Goal: Information Seeking & Learning: Learn about a topic

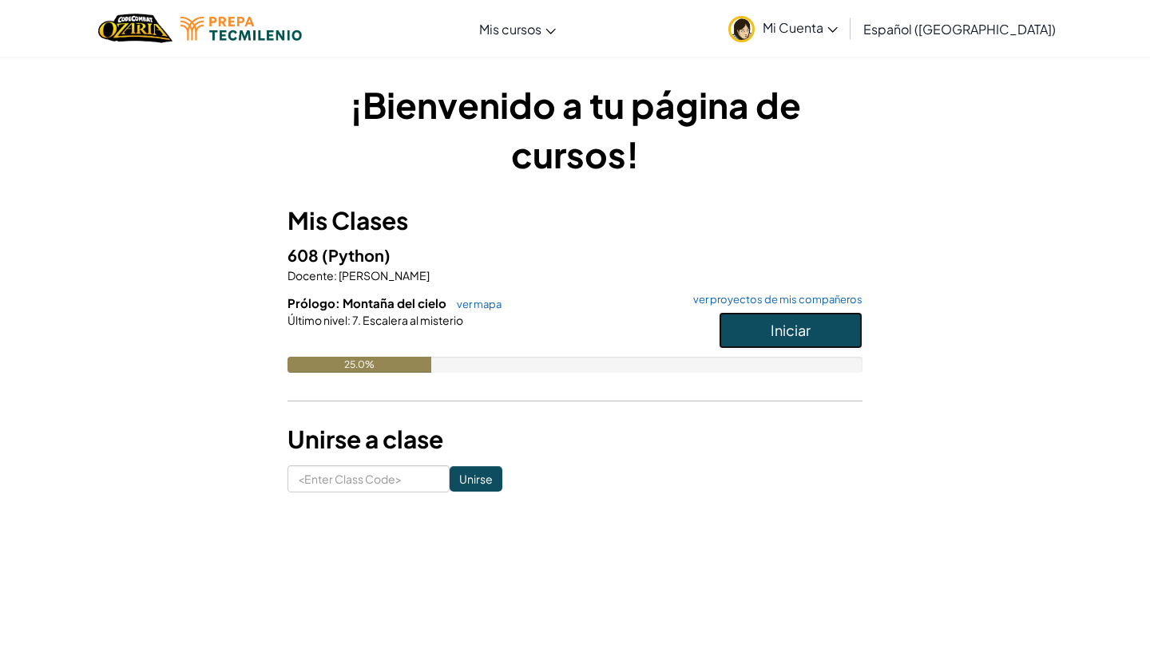
click at [768, 326] on button "Iniciar" at bounding box center [791, 330] width 144 height 37
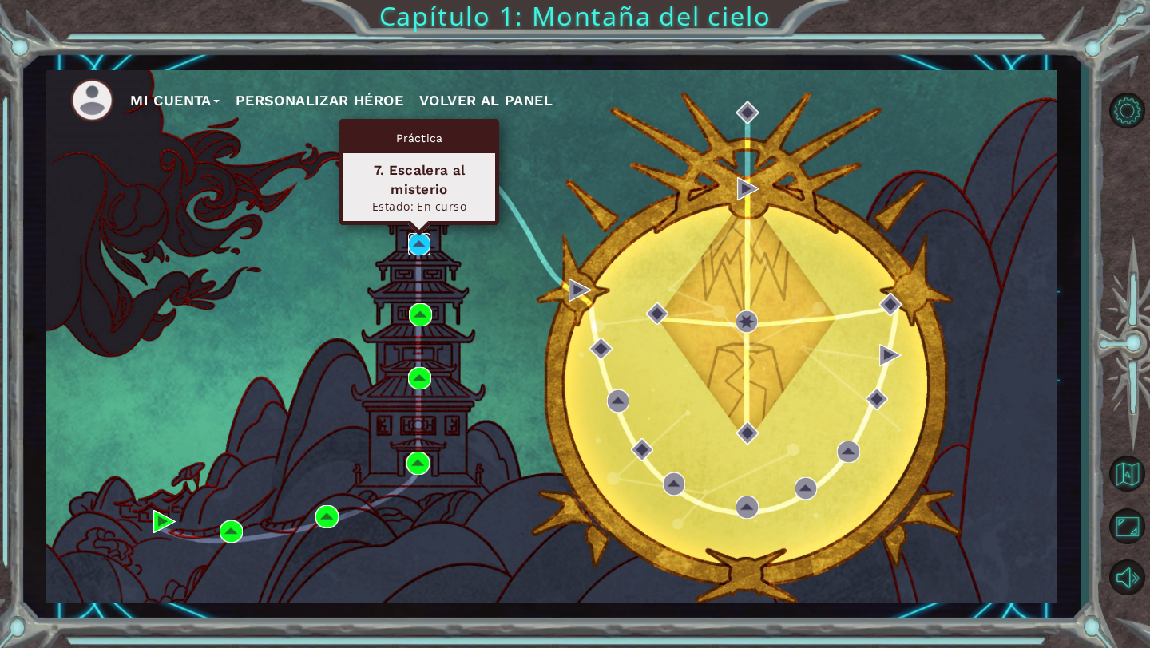
click at [429, 240] on img at bounding box center [419, 244] width 22 height 22
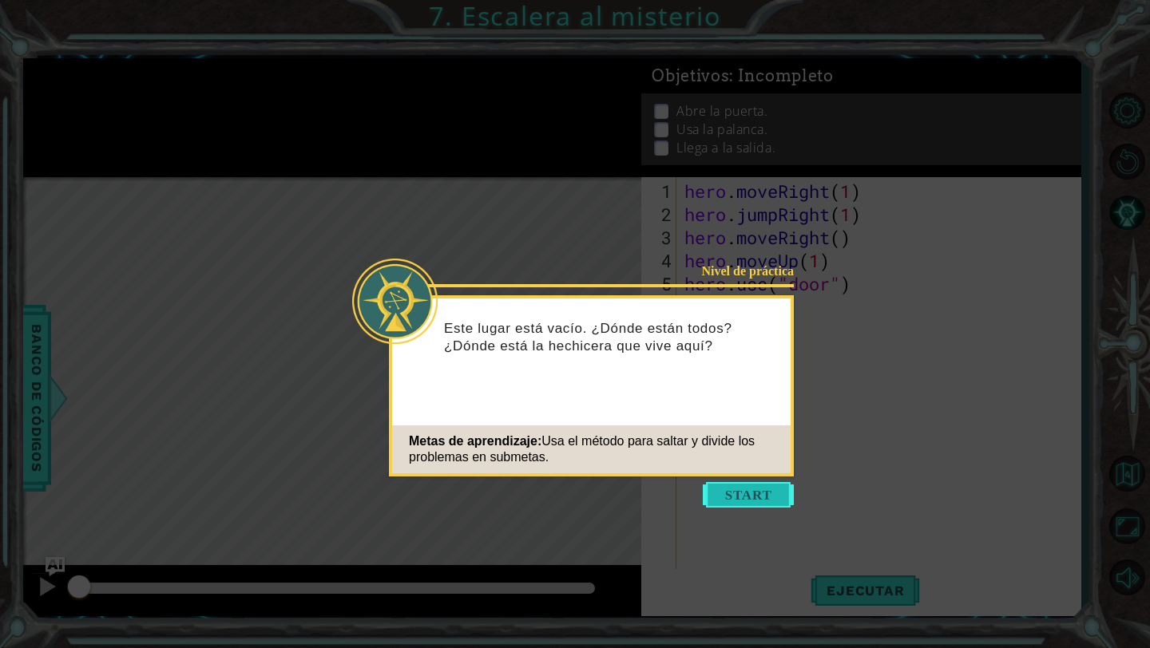
click at [725, 490] on button "Start" at bounding box center [748, 495] width 91 height 26
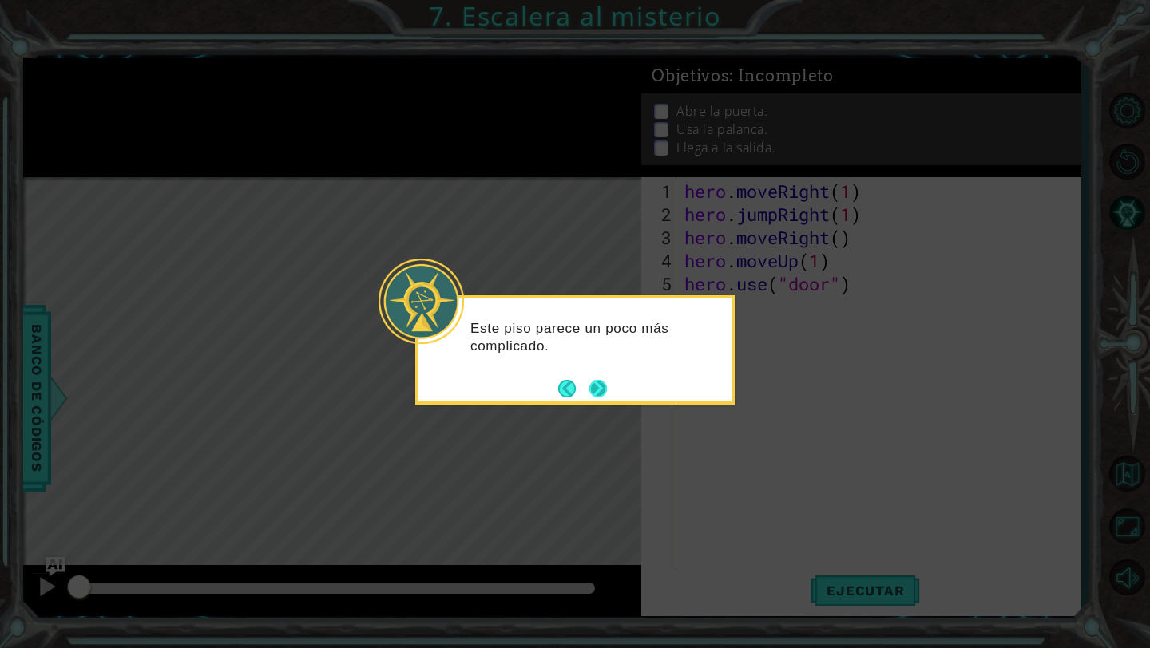
click at [597, 380] on button "Next" at bounding box center [598, 389] width 18 height 18
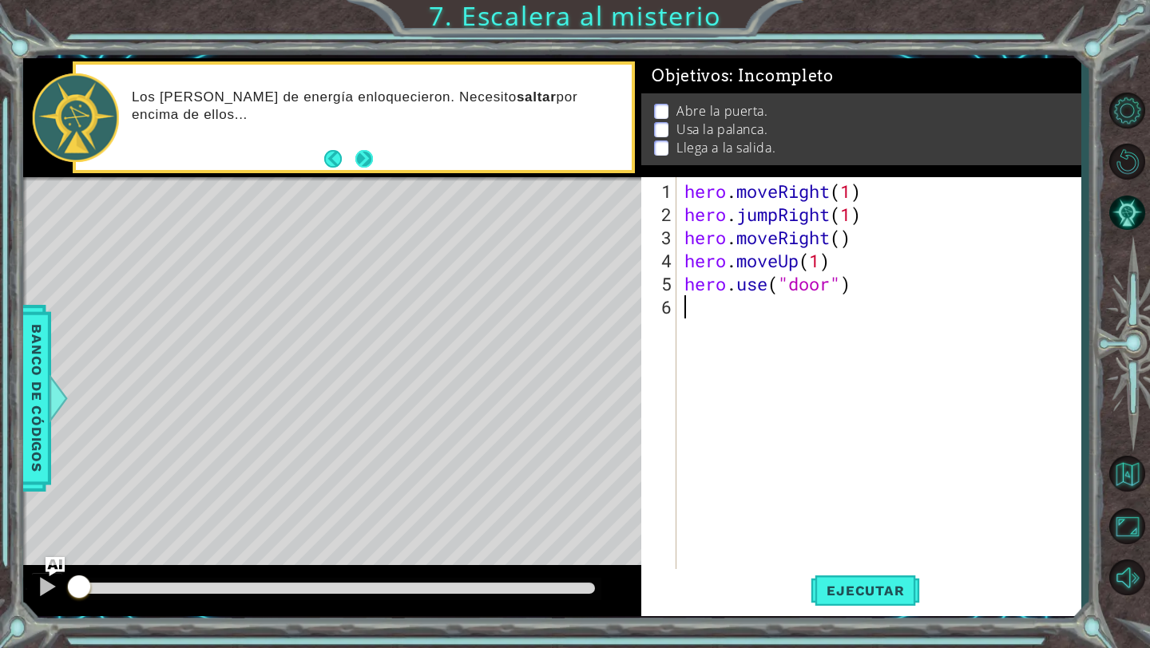
click at [369, 163] on button "Next" at bounding box center [364, 159] width 18 height 18
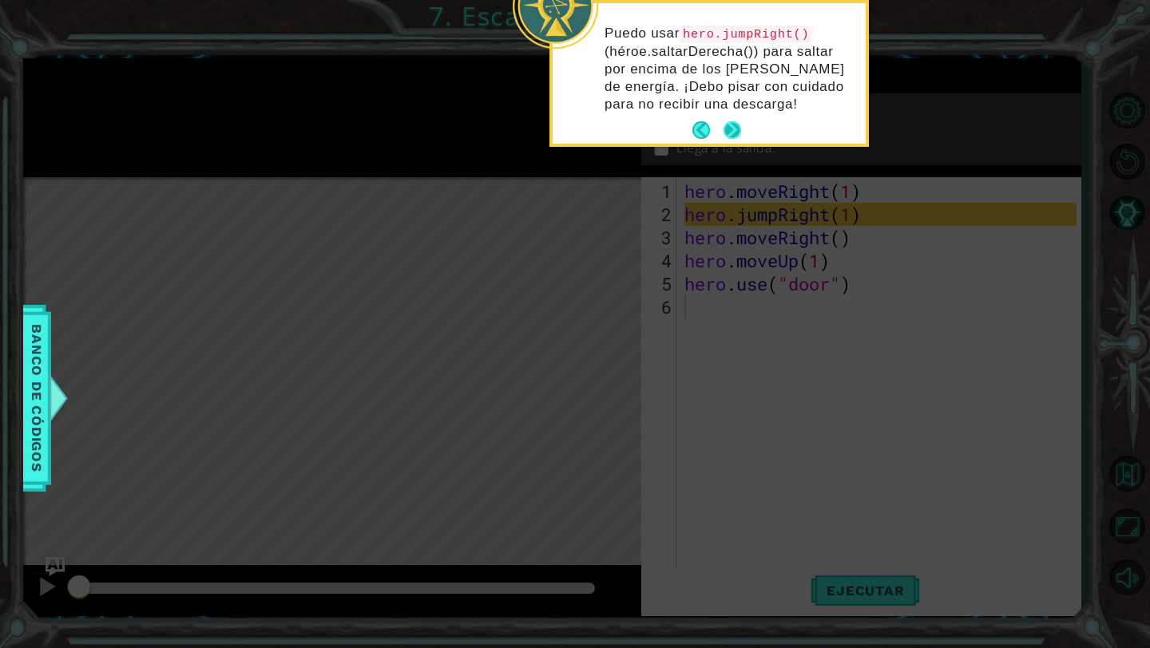
click at [728, 129] on button "Next" at bounding box center [733, 130] width 18 height 18
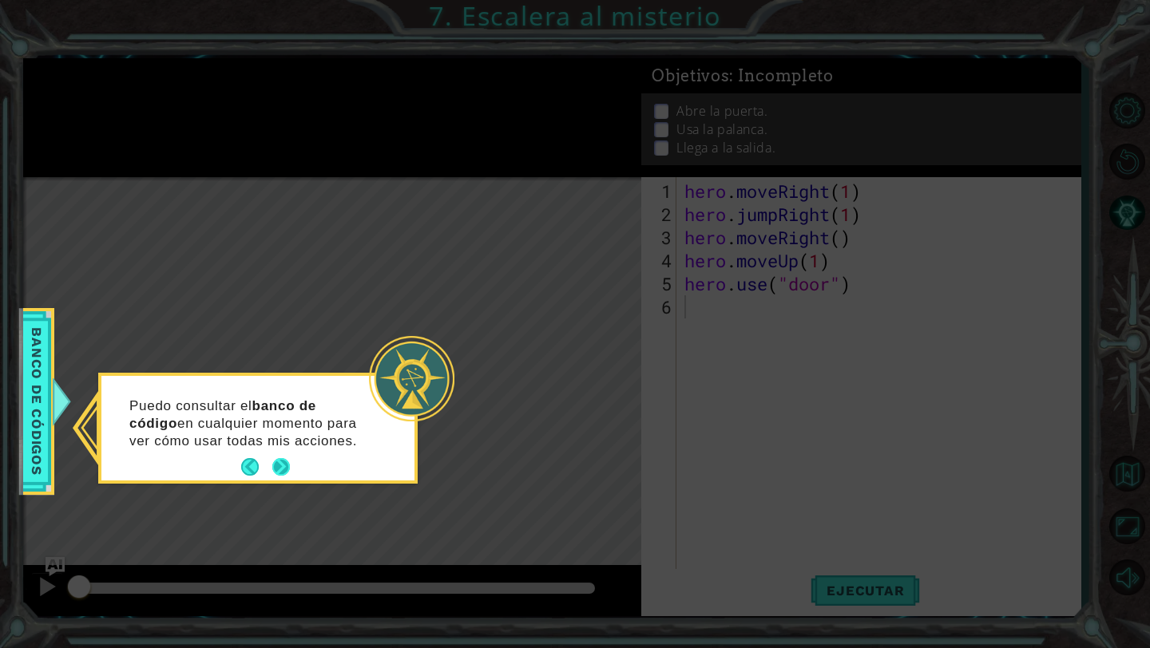
click at [279, 462] on button "Next" at bounding box center [281, 467] width 18 height 18
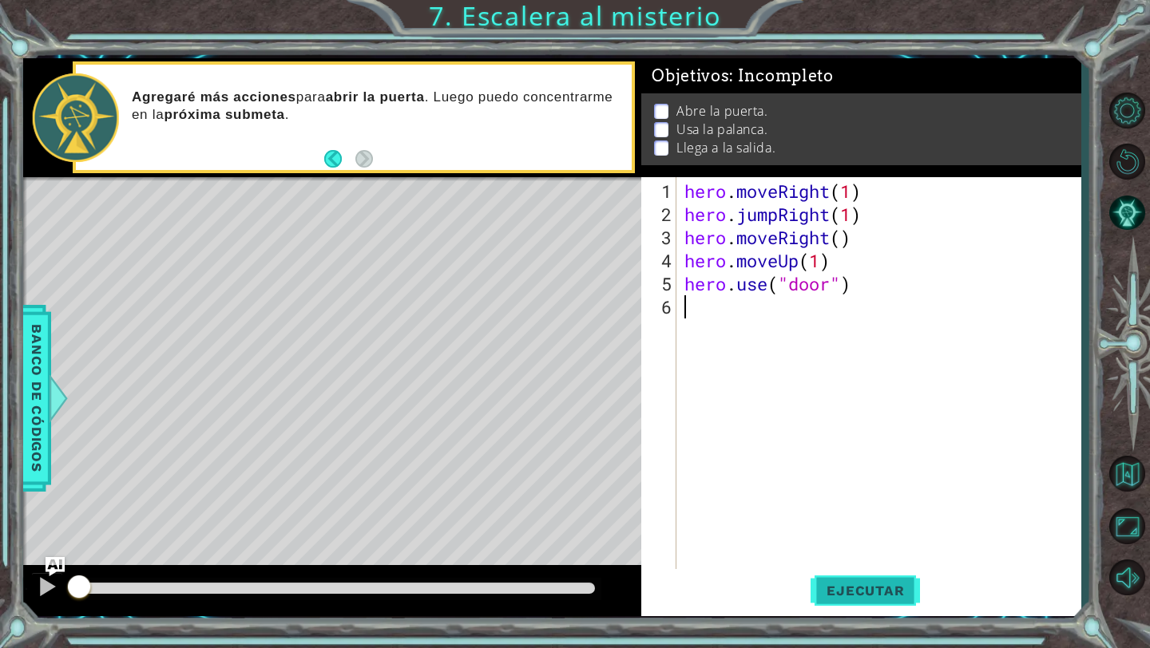
click at [885, 584] on span "Ejecutar" at bounding box center [865, 591] width 109 height 16
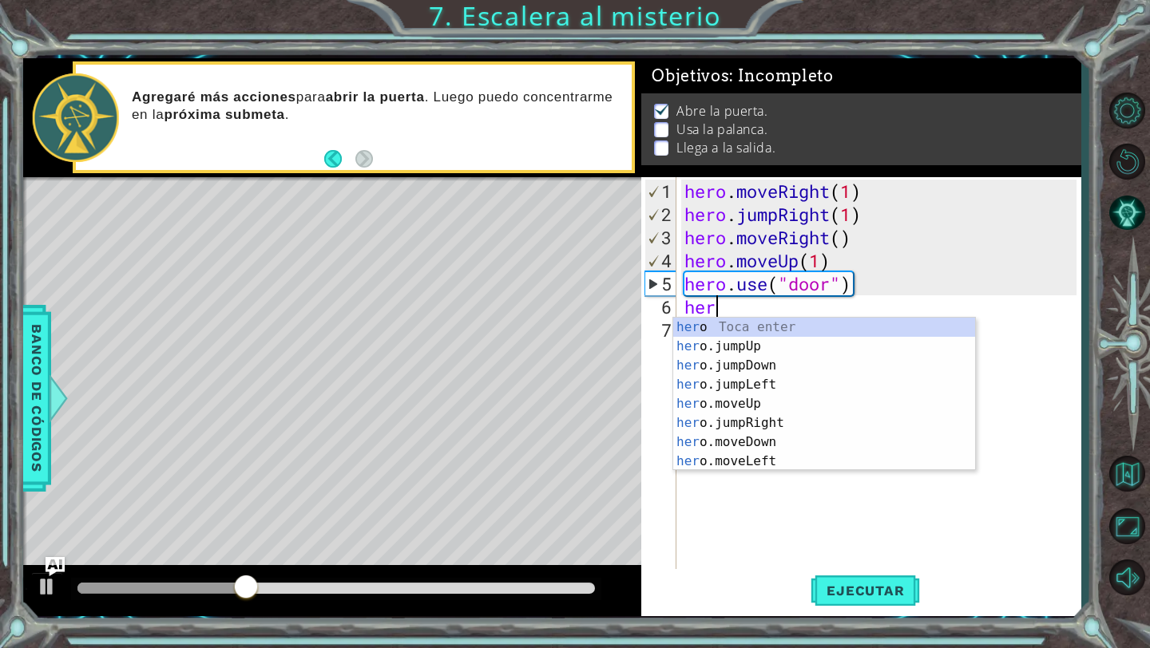
scroll to position [0, 1]
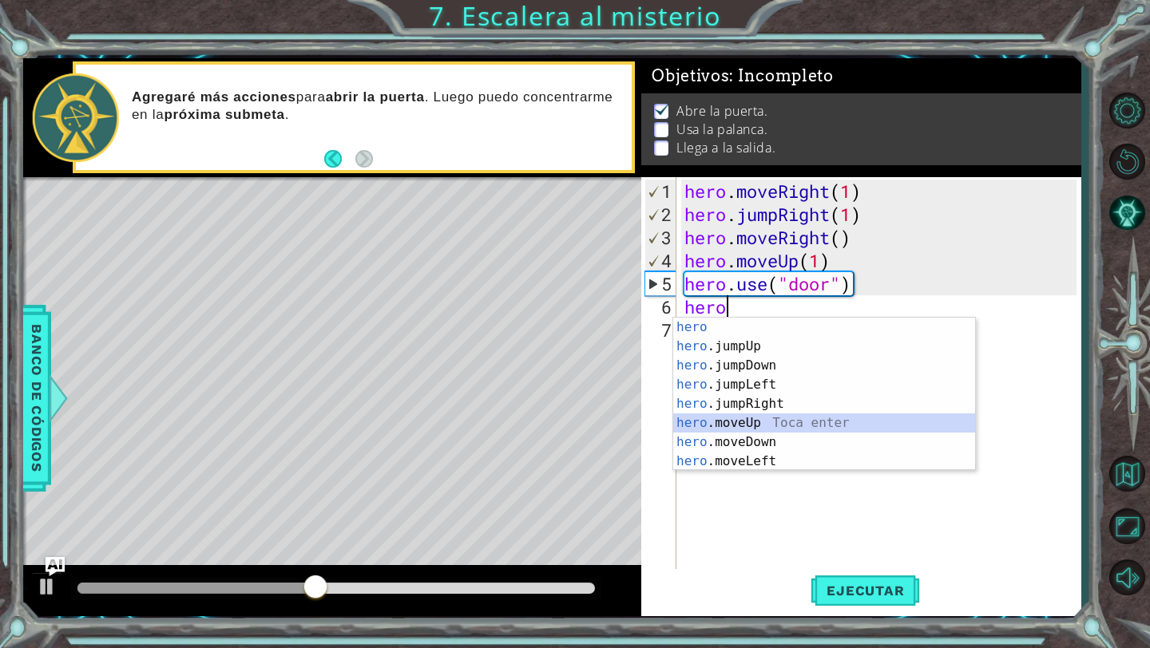
click at [752, 428] on div "hero Toca enter hero .jumpUp Toca enter hero .jumpDown Toca enter hero .jumpLef…" at bounding box center [824, 414] width 302 height 192
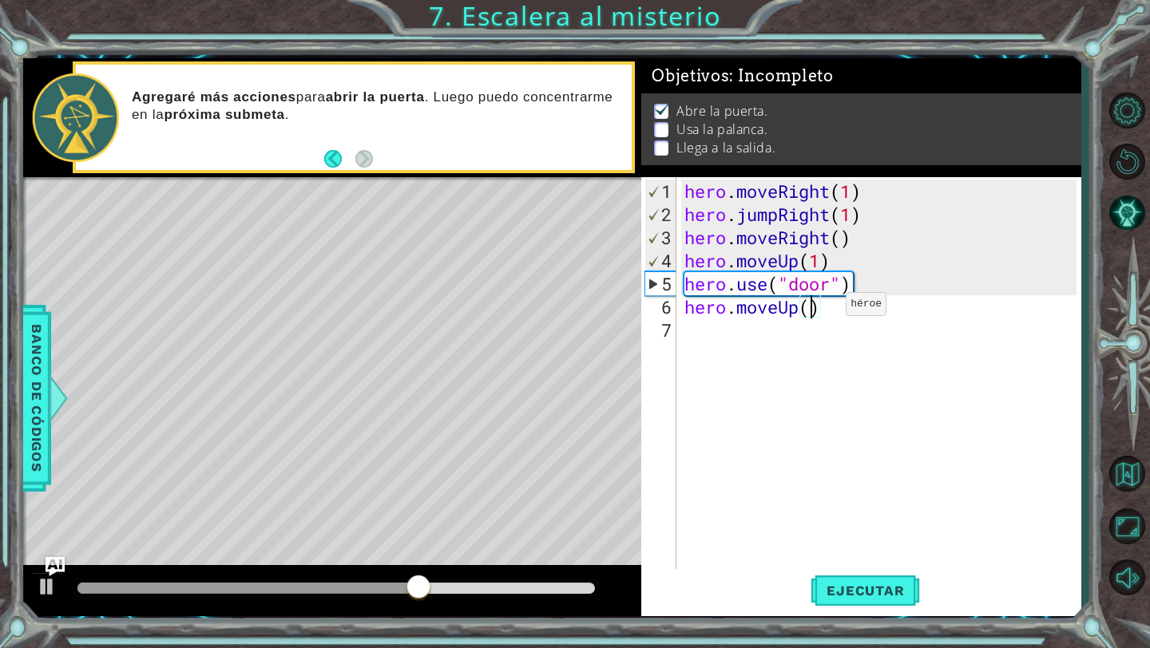
scroll to position [0, 6]
type textarea "hero.moveUp(2)"
click at [829, 592] on span "Ejecutar" at bounding box center [865, 591] width 109 height 16
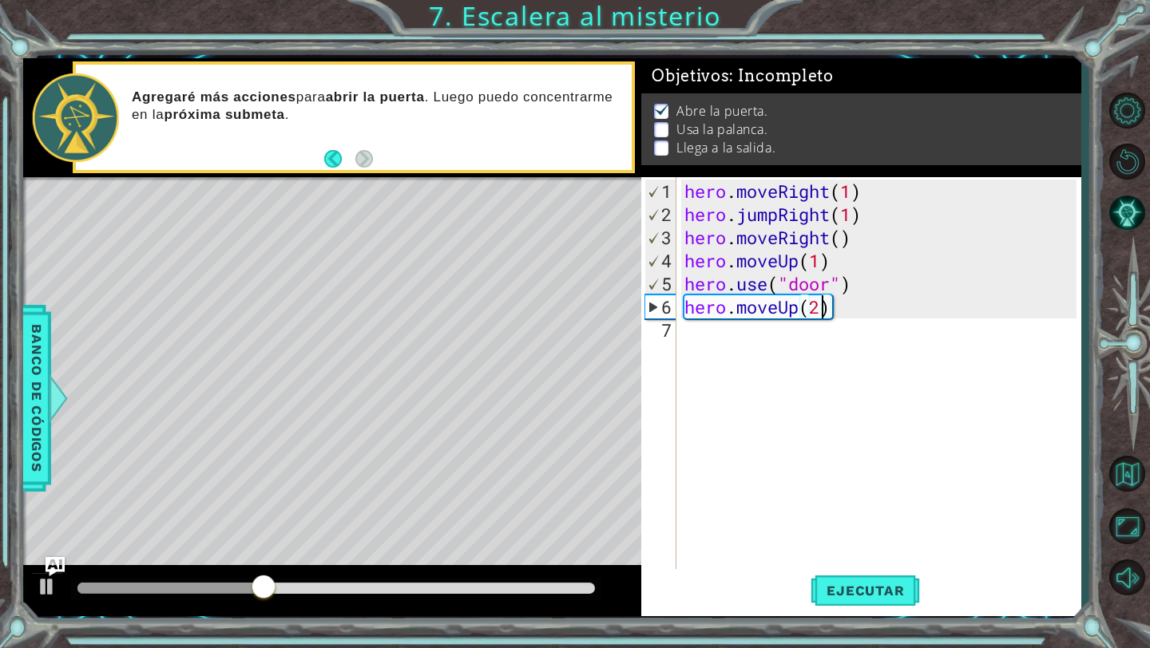
click at [694, 329] on div "hero . moveRight ( 1 ) hero . jumpRight ( 1 ) hero . moveRight ( ) hero . moveU…" at bounding box center [882, 400] width 403 height 440
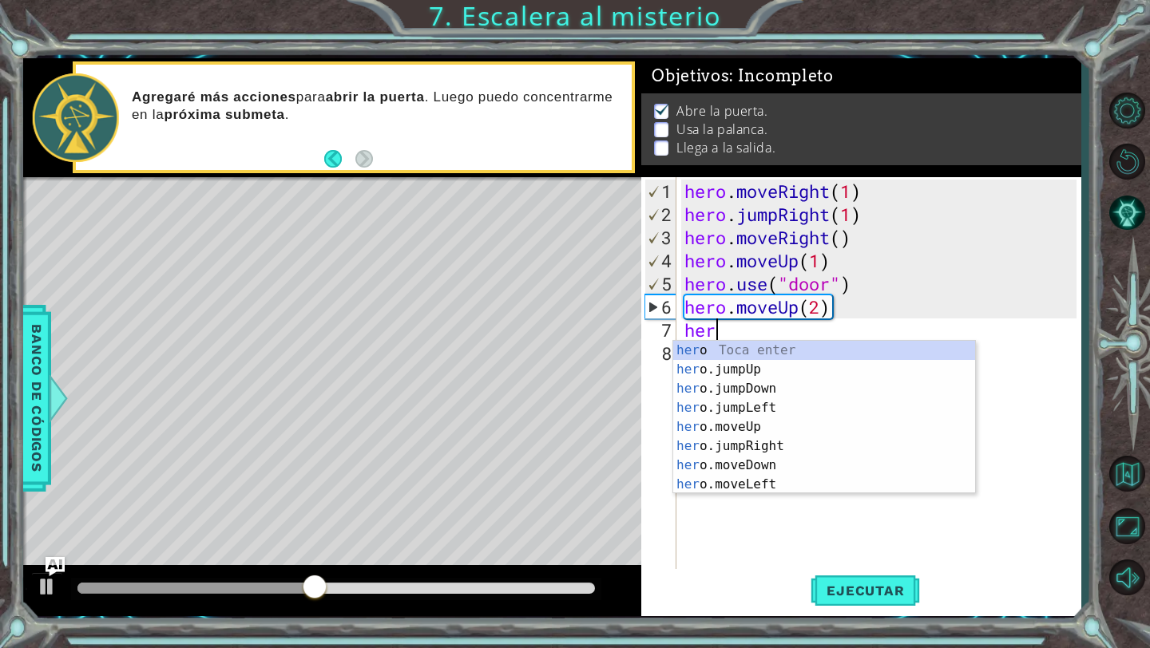
scroll to position [0, 1]
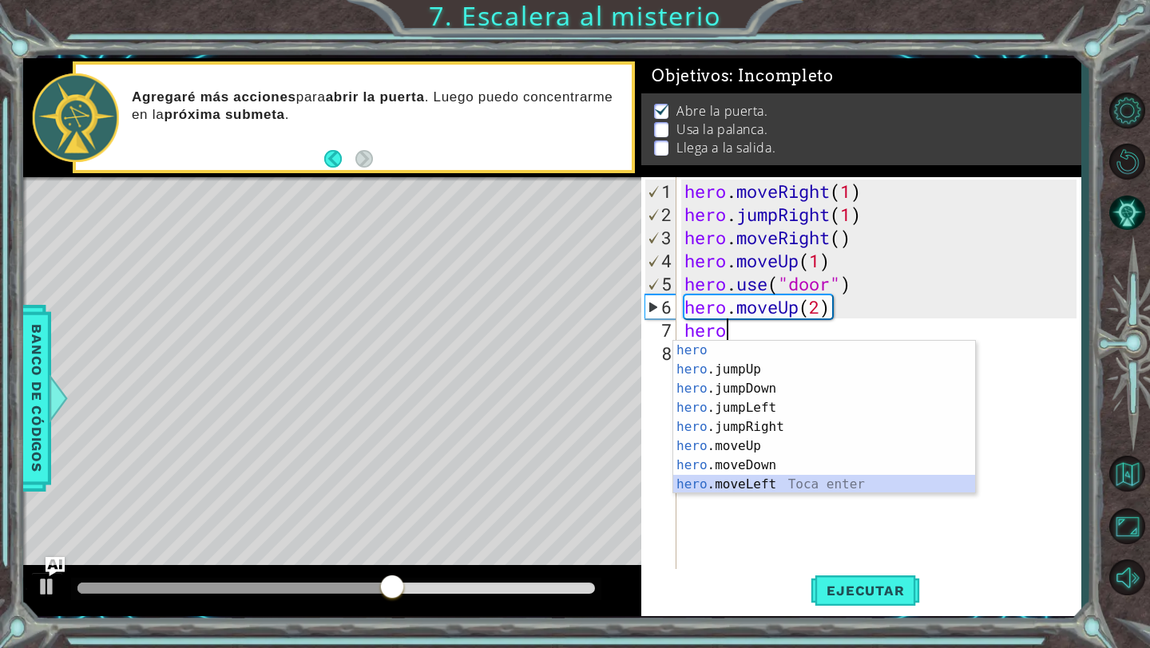
click at [737, 483] on div "hero Toca enter hero .jumpUp Toca enter hero .jumpDown Toca enter hero .jumpLef…" at bounding box center [824, 437] width 302 height 192
type textarea "hero.moveLeft(1)"
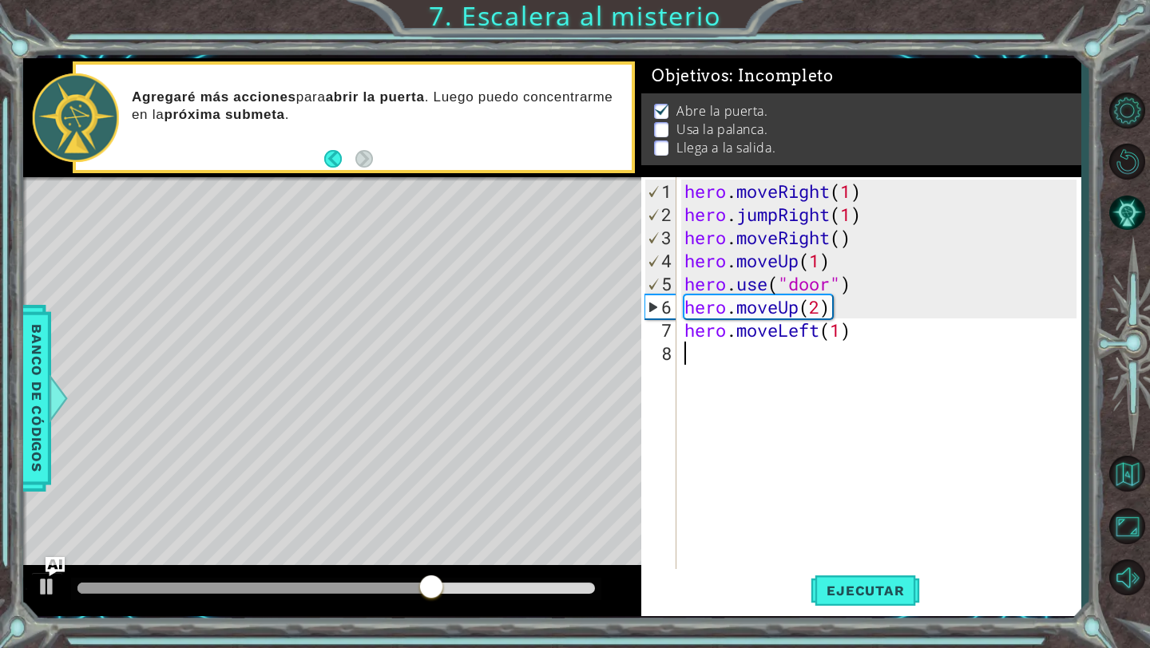
click at [674, 357] on div "8" at bounding box center [660, 353] width 32 height 23
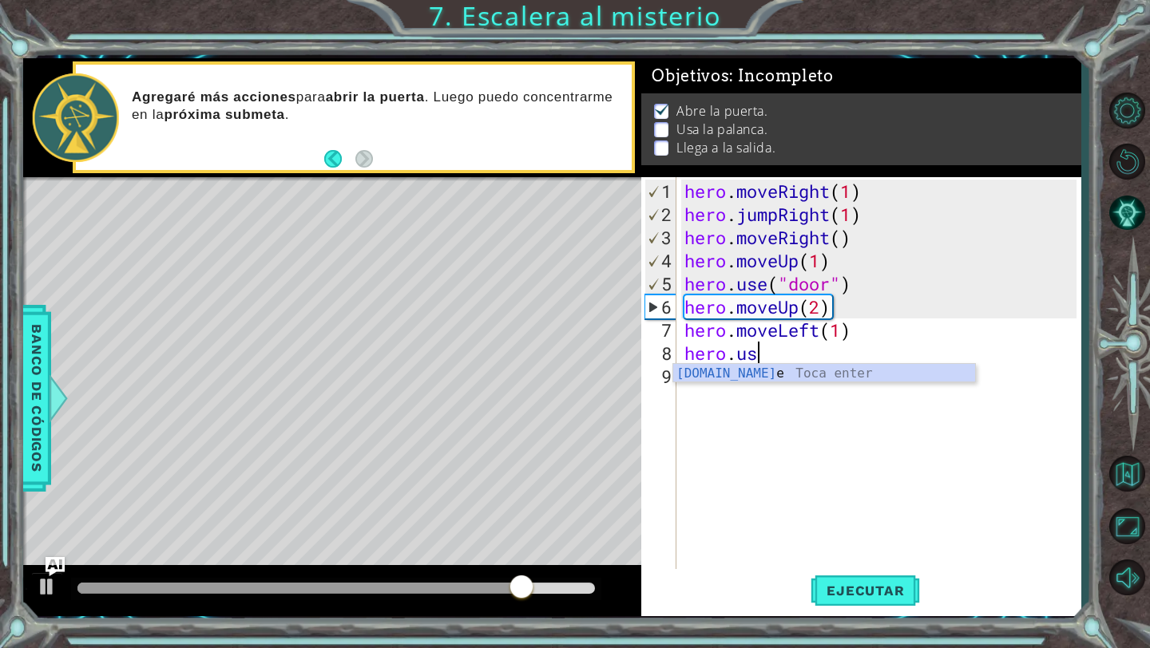
scroll to position [0, 3]
click at [700, 376] on div "hero.use Toca enter" at bounding box center [824, 392] width 302 height 57
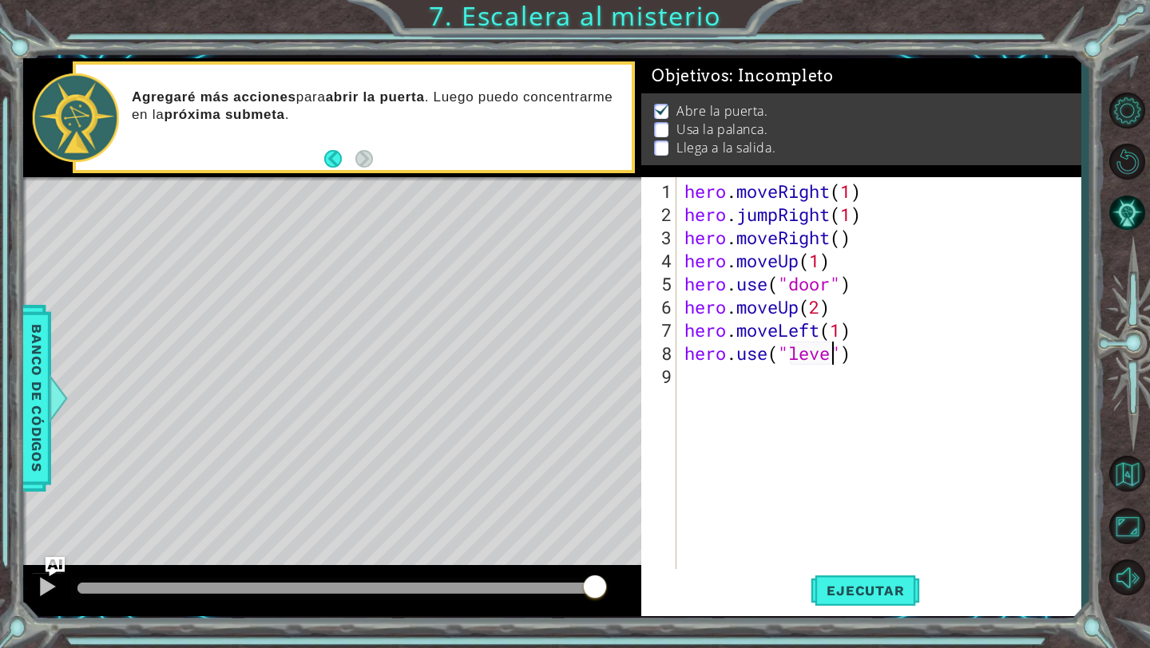
scroll to position [0, 7]
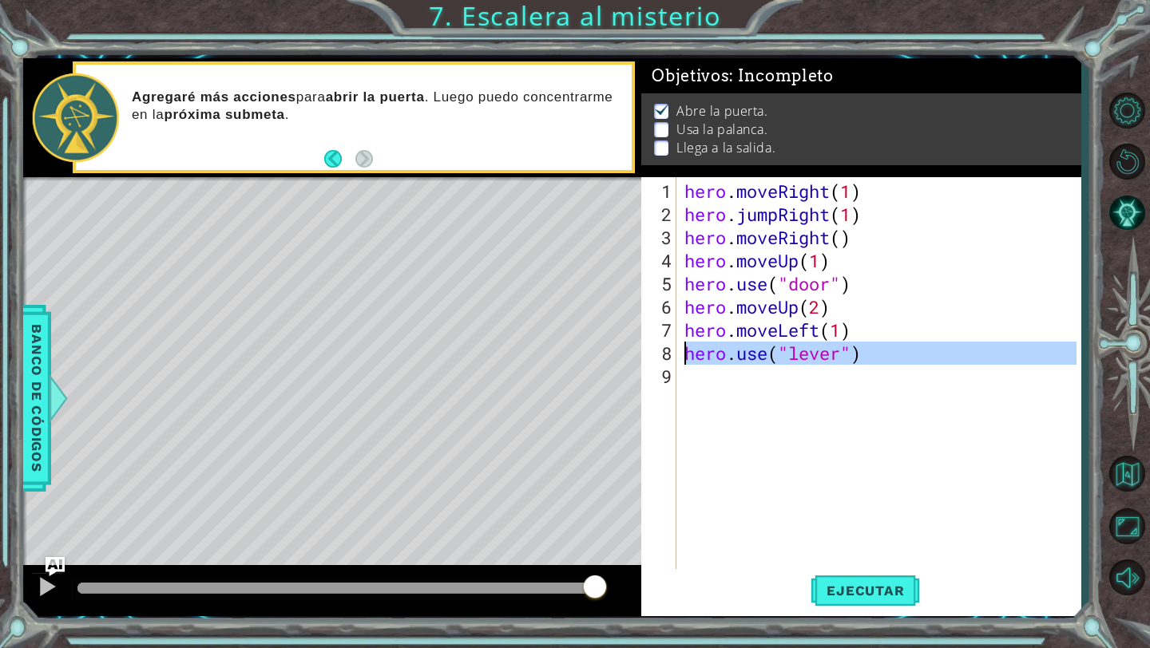
click at [667, 359] on div "8" at bounding box center [660, 353] width 32 height 23
type textarea "hero.use("lever")"
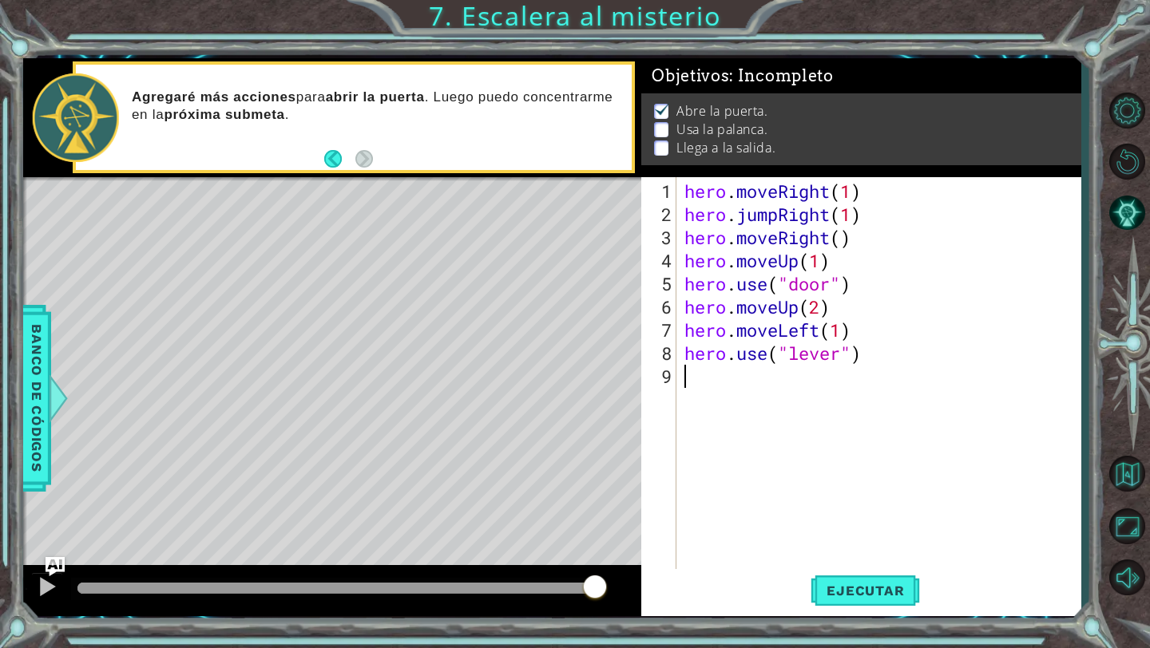
click at [668, 373] on div "9" at bounding box center [660, 376] width 32 height 23
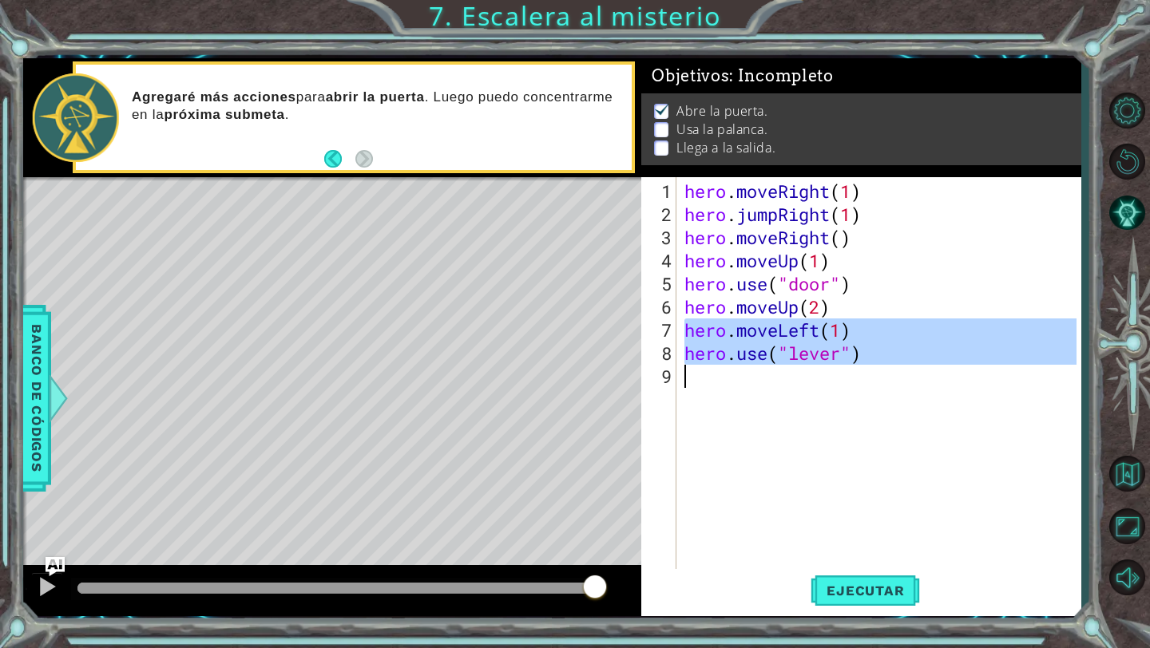
drag, startPoint x: 688, startPoint y: 335, endPoint x: 884, endPoint y: 395, distance: 205.4
click at [884, 395] on div "hero . moveRight ( 1 ) hero . jumpRight ( 1 ) hero . moveRight ( ) hero . moveU…" at bounding box center [882, 400] width 403 height 440
type textarea "hero.use("lever")"
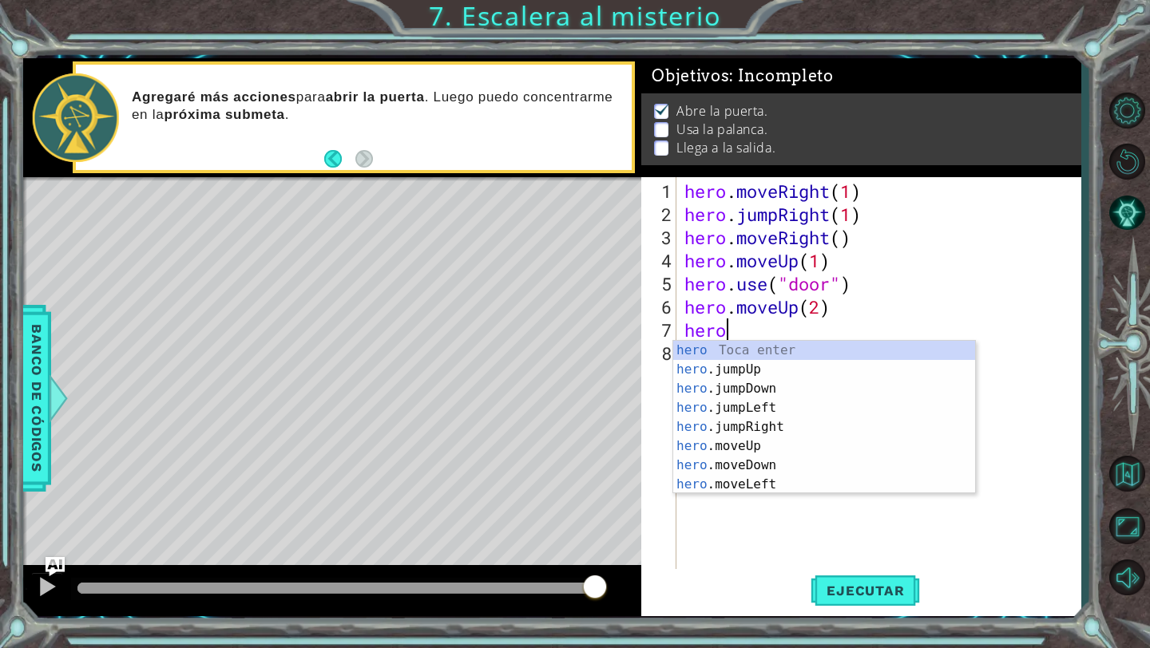
scroll to position [0, 1]
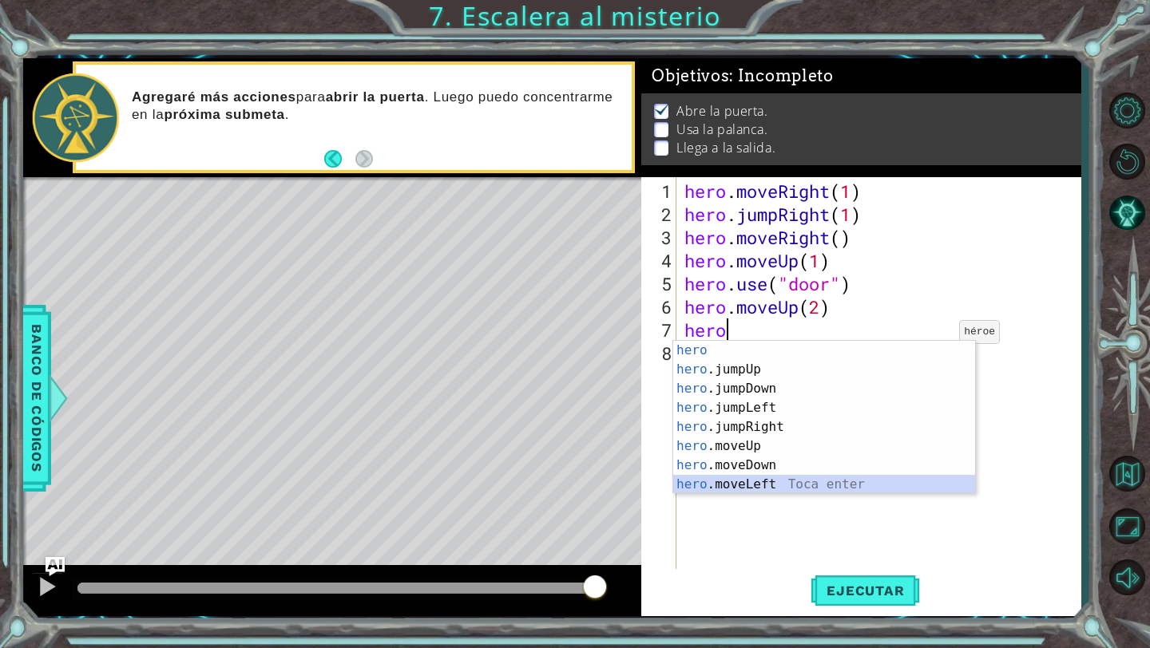
click at [781, 481] on div "hero Toca enter hero .jumpUp Toca enter hero .jumpDown Toca enter hero .jumpLef…" at bounding box center [824, 437] width 302 height 192
type textarea "hero.moveLeft(1)"
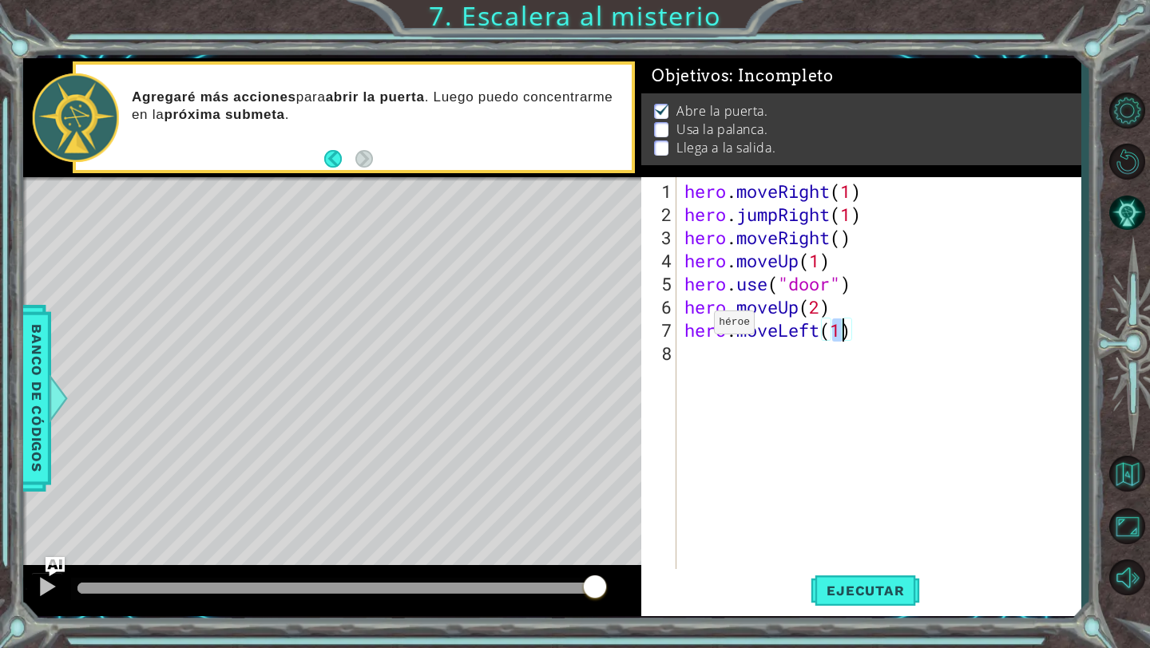
click at [689, 328] on div "hero . moveRight ( 1 ) hero . jumpRight ( 1 ) hero . moveRight ( ) hero . moveU…" at bounding box center [882, 400] width 403 height 440
click at [689, 352] on div "hero . moveRight ( 1 ) hero . jumpRight ( 1 ) hero . moveRight ( ) hero . moveU…" at bounding box center [882, 400] width 403 height 440
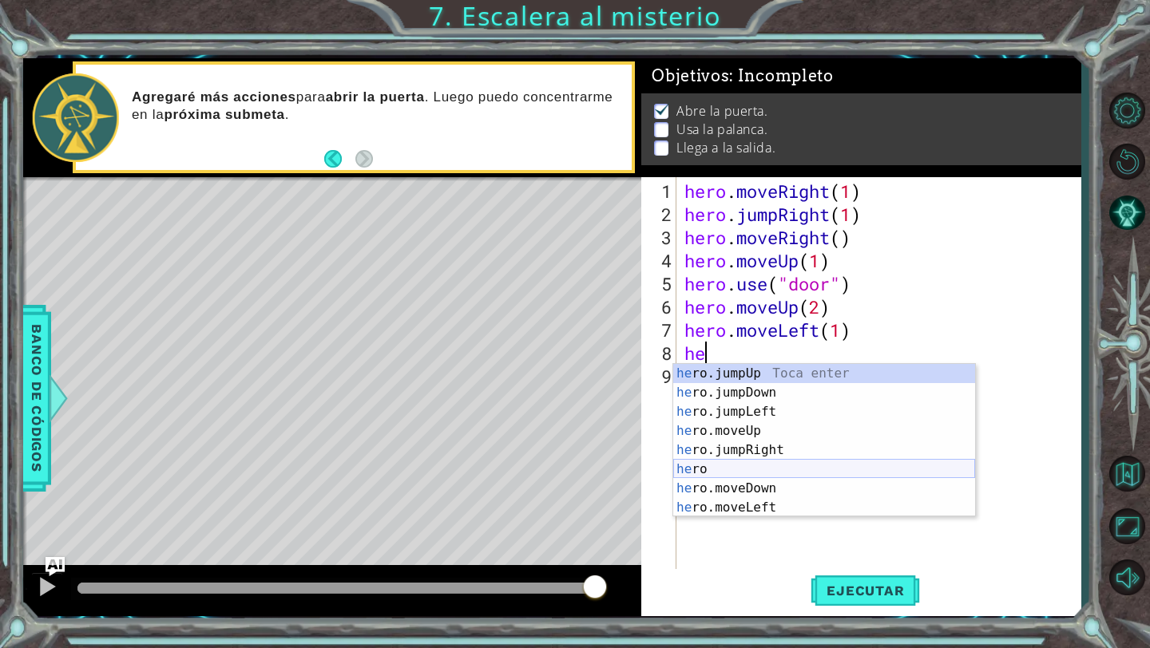
scroll to position [38, 0]
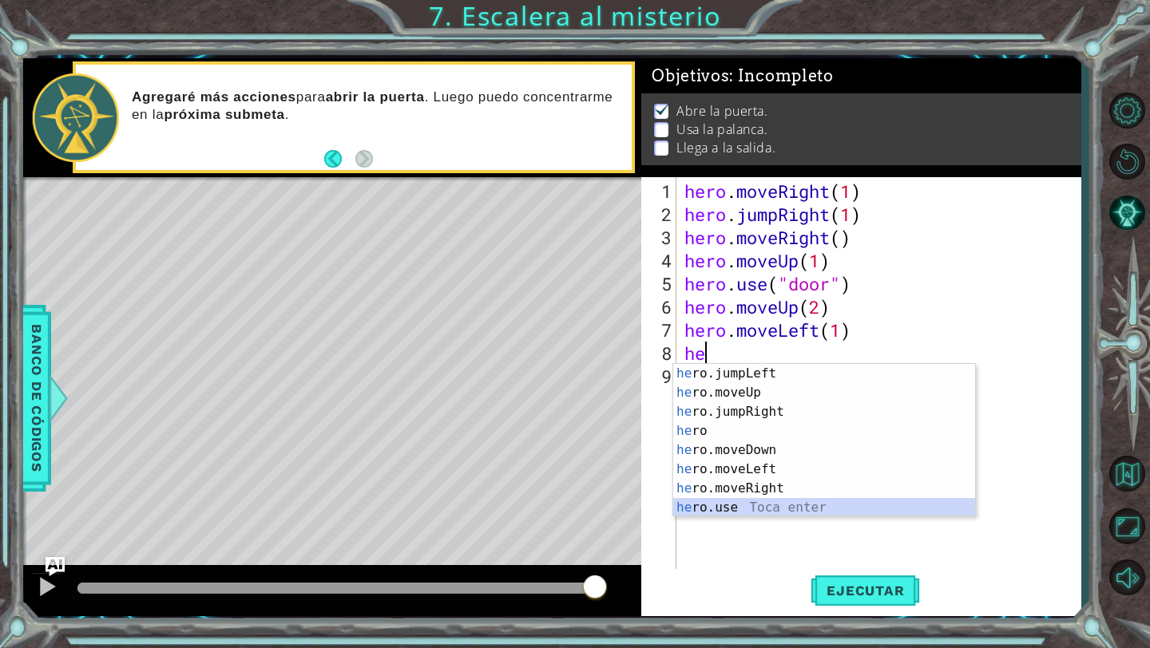
click at [716, 508] on div "he ro.jumpLeft Toca enter he ro.moveUp Toca enter he ro.jumpRight Toca enter he…" at bounding box center [824, 460] width 302 height 192
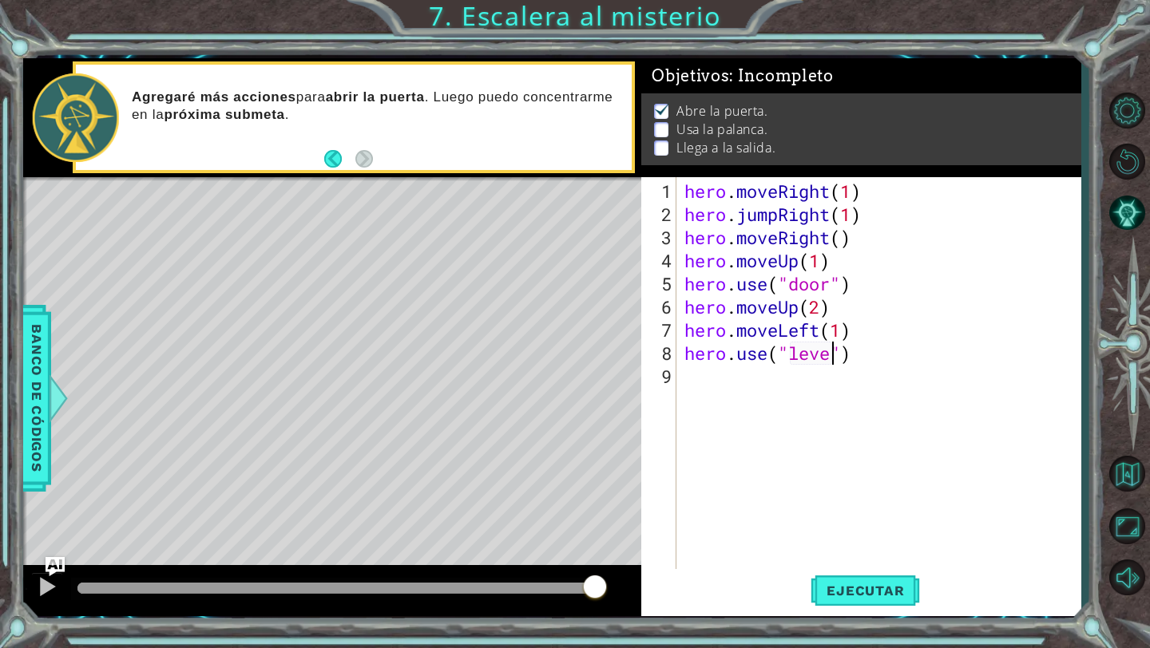
type textarea "hero.use("lever")"
click at [802, 399] on div "hero . moveRight ( 1 ) hero . jumpRight ( 1 ) hero . moveRight ( ) hero . moveU…" at bounding box center [882, 400] width 403 height 440
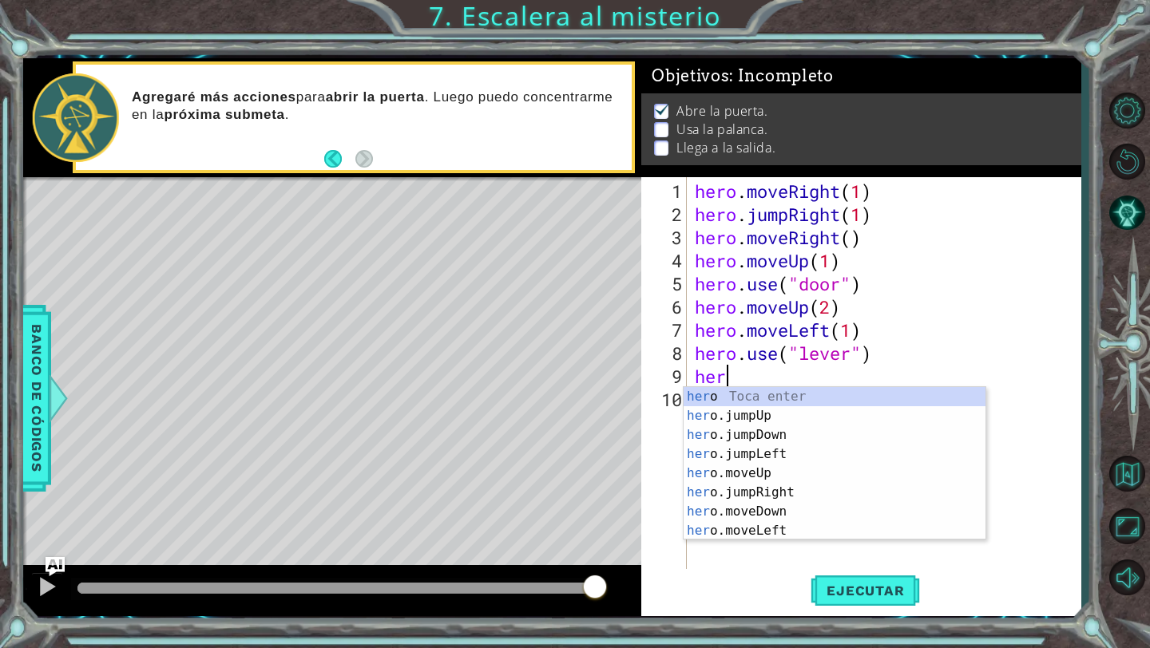
scroll to position [0, 1]
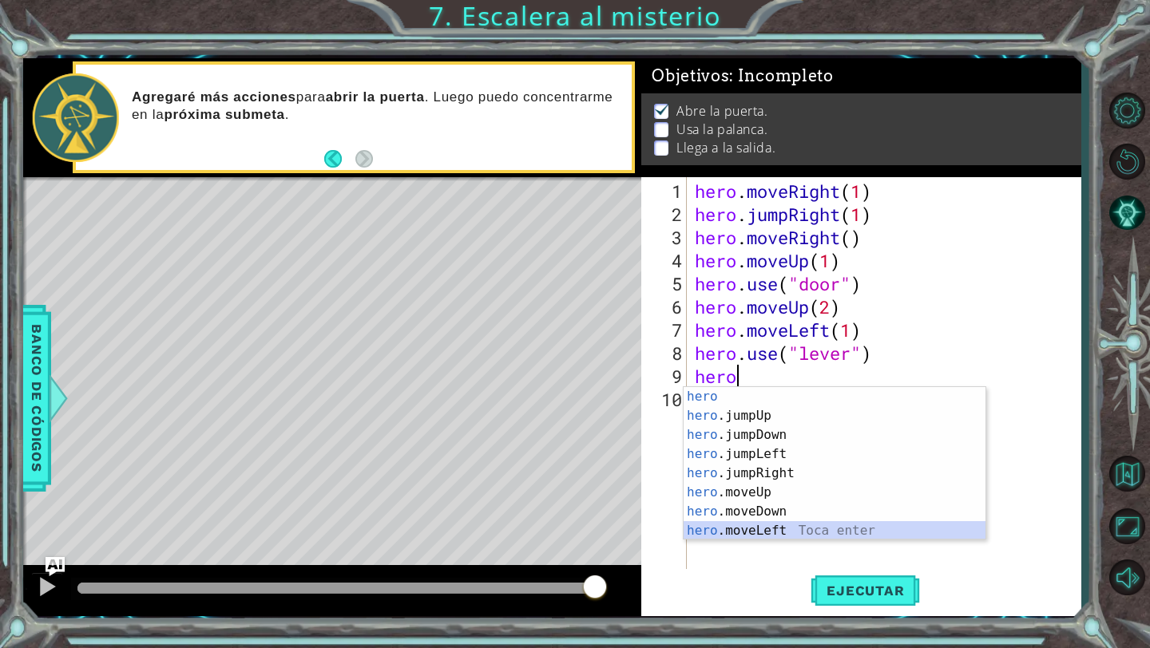
click at [757, 527] on div "hero Toca enter hero .jumpUp Toca enter hero .jumpDown Toca enter hero .jumpLef…" at bounding box center [835, 483] width 302 height 192
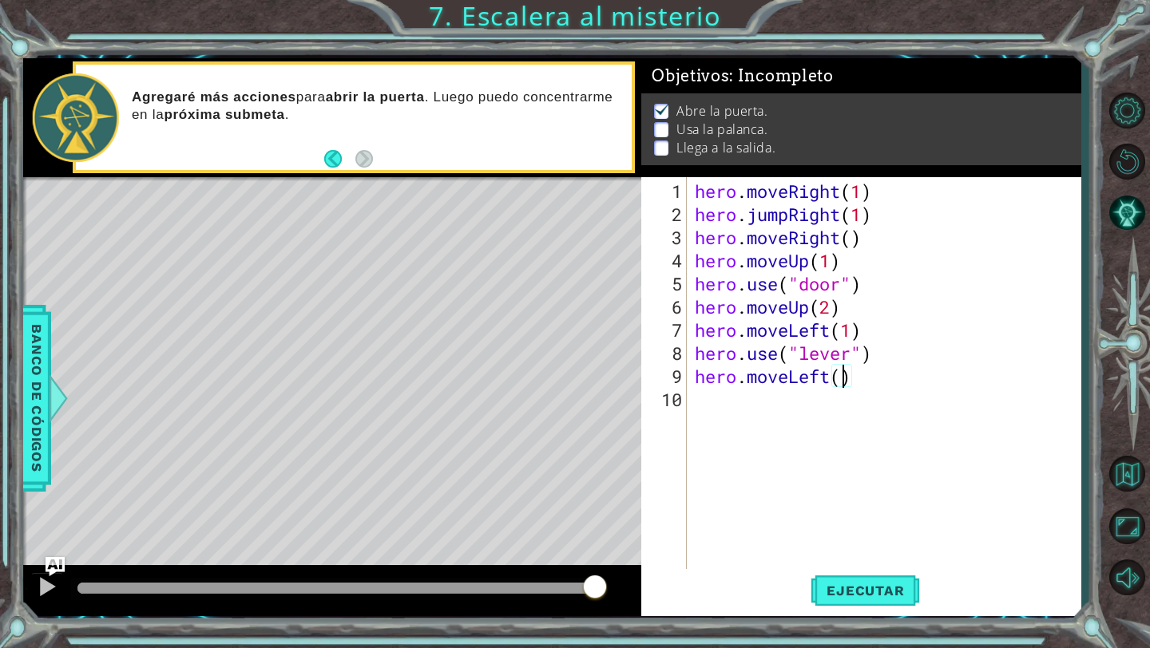
type textarea "hero.moveLeft(2)"
click at [701, 402] on div "hero . moveRight ( 1 ) hero . jumpRight ( 1 ) hero . moveRight ( ) hero . moveU…" at bounding box center [889, 400] width 394 height 440
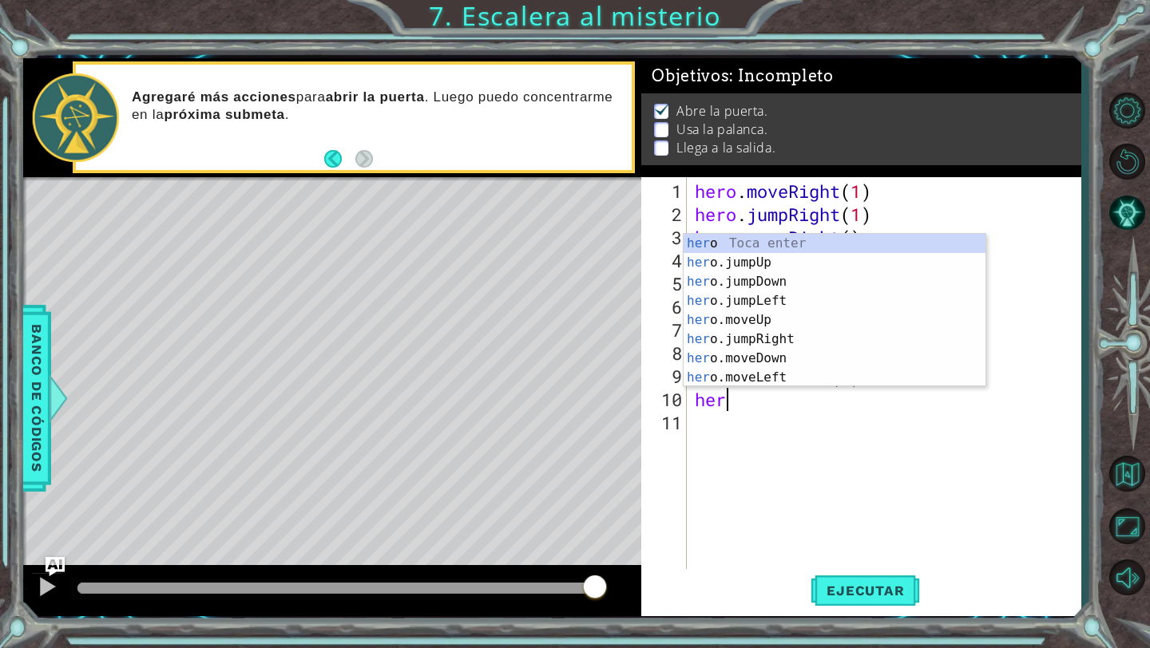
type textarea "hero"
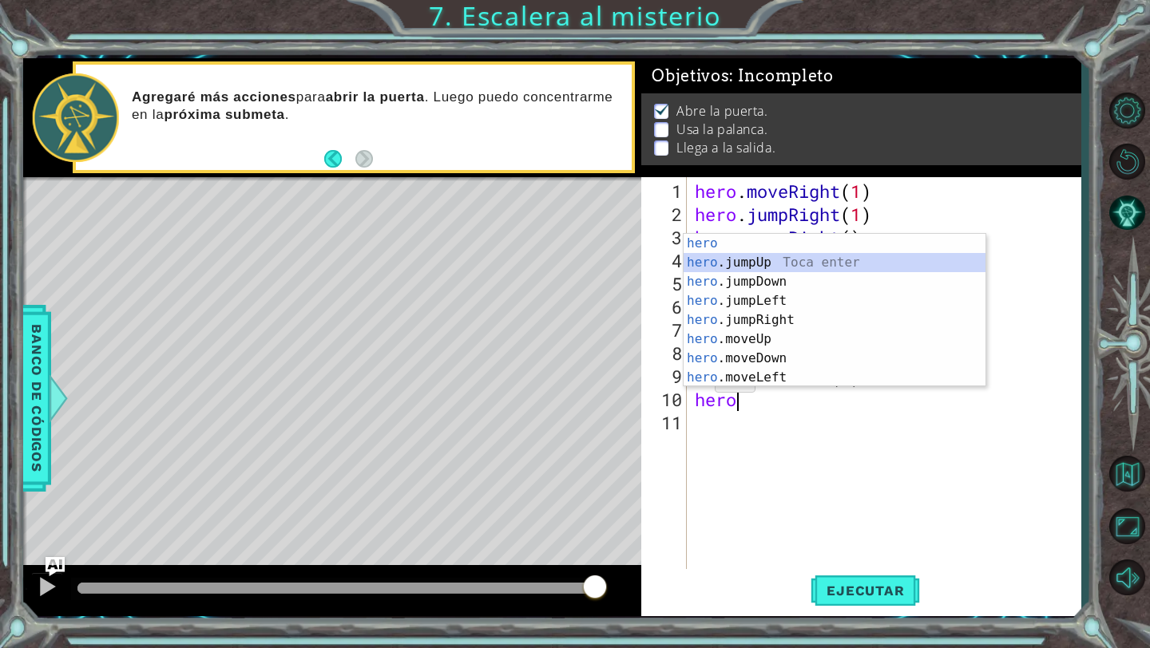
click at [740, 267] on div "hero Toca enter hero .jumpUp Toca enter hero .jumpDown Toca enter hero .jumpLef…" at bounding box center [835, 330] width 302 height 192
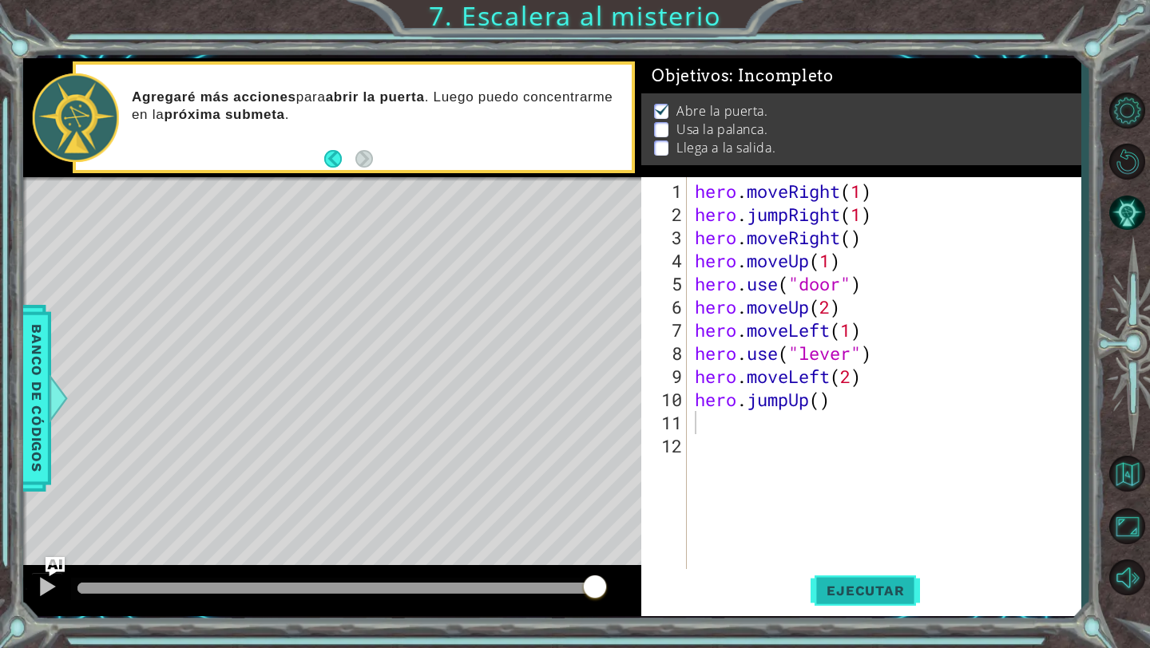
click at [872, 593] on span "Ejecutar" at bounding box center [865, 591] width 109 height 16
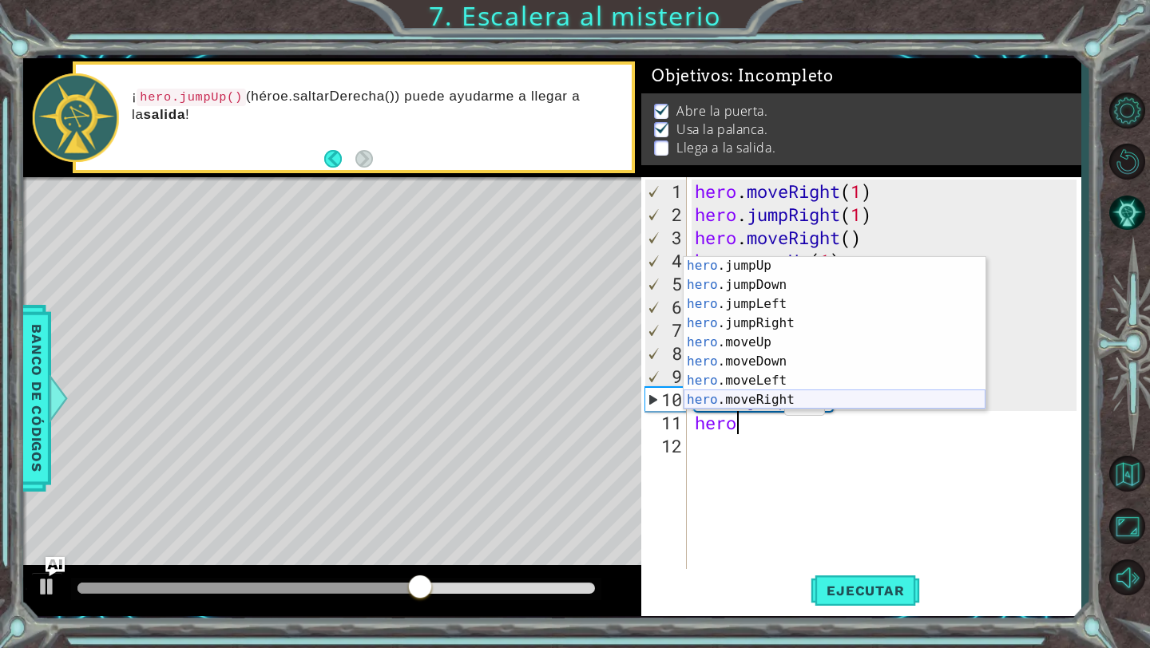
scroll to position [38, 0]
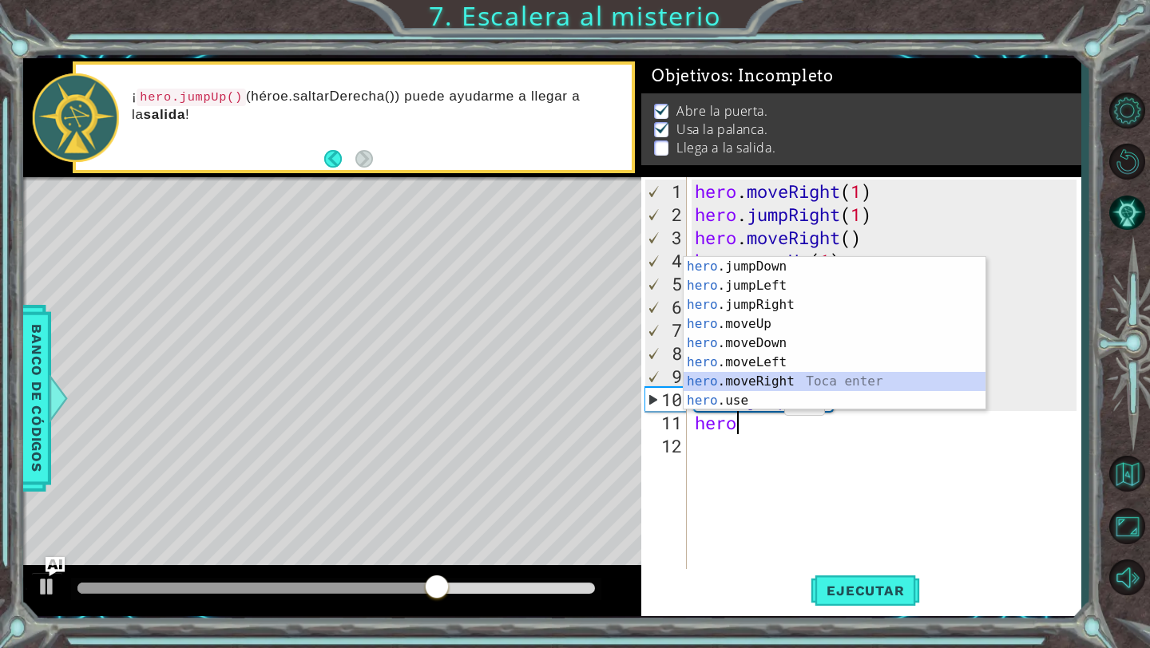
click at [773, 389] on div "hero .jumpDown Toca enter hero .jumpLeft Toca enter hero .jumpRight Toca enter …" at bounding box center [835, 353] width 302 height 192
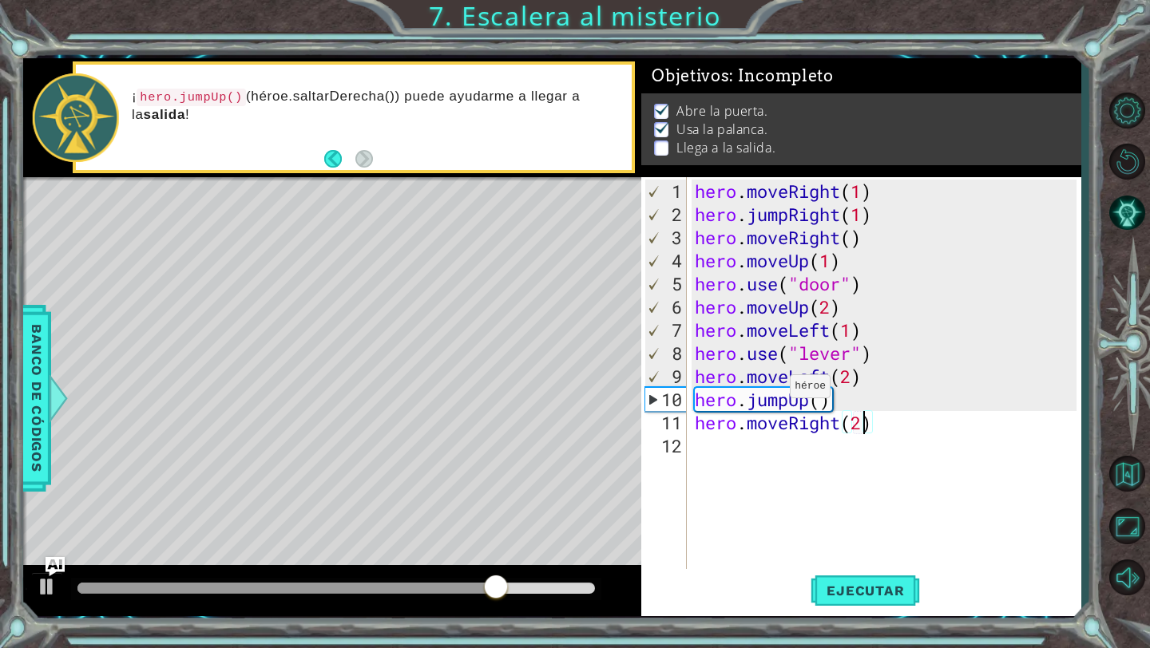
scroll to position [0, 7]
type textarea "hero.moveRight(2)"
click at [838, 578] on button "Ejecutar" at bounding box center [865, 591] width 109 height 44
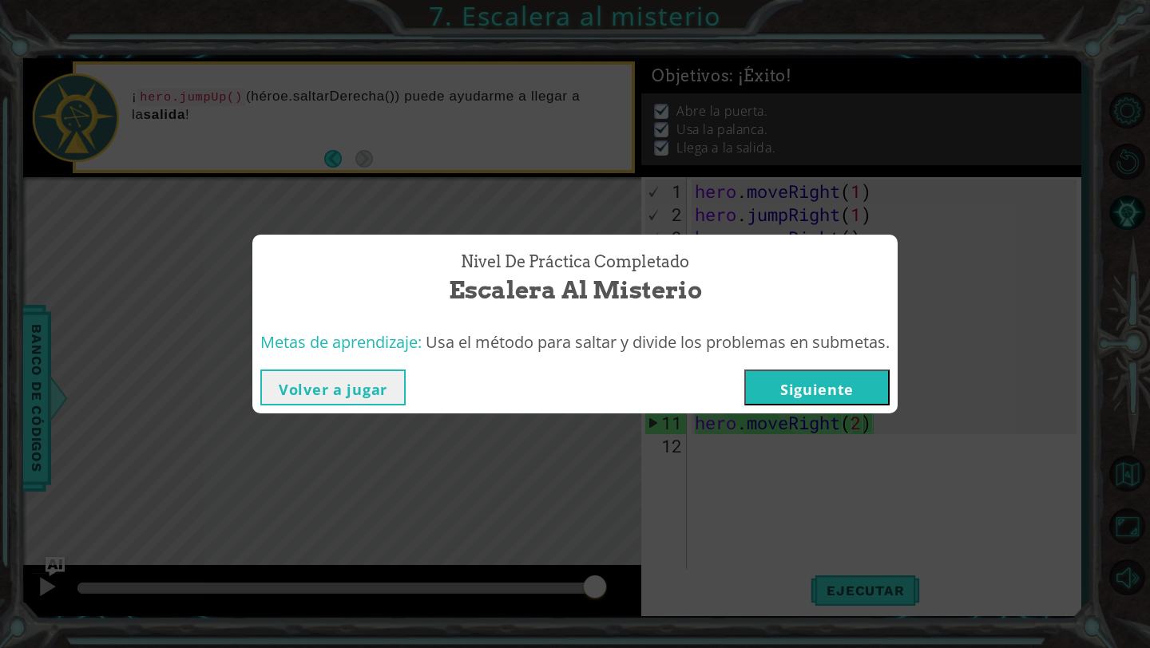
click at [814, 399] on button "Siguiente" at bounding box center [816, 388] width 145 height 36
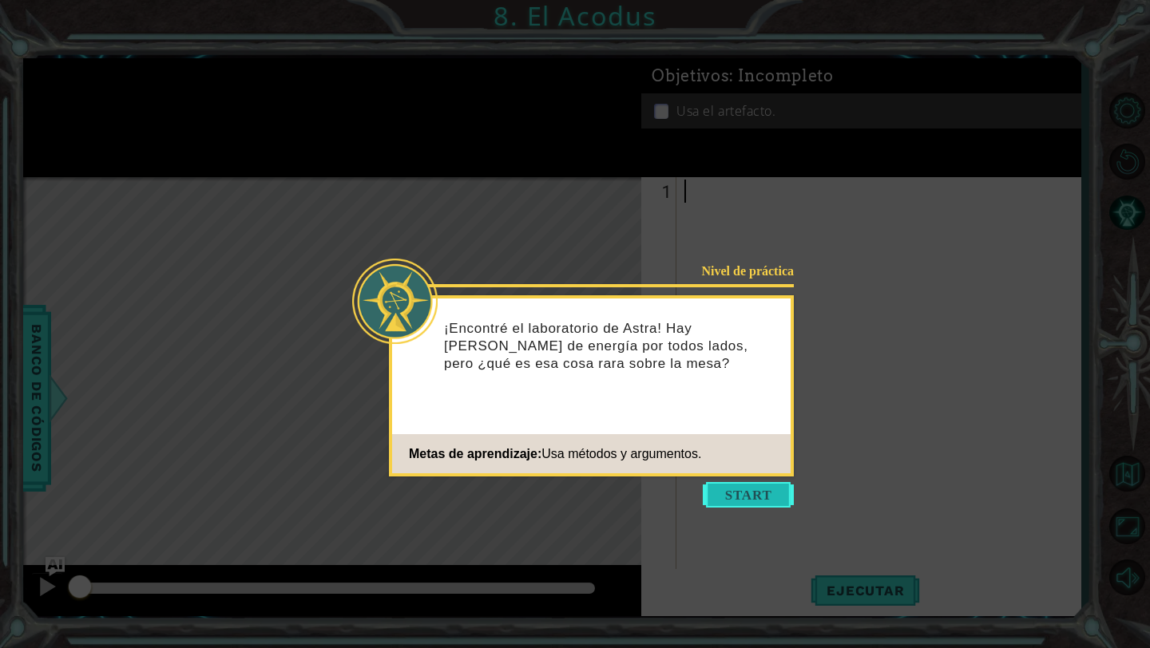
click at [736, 506] on button "Start" at bounding box center [748, 495] width 91 height 26
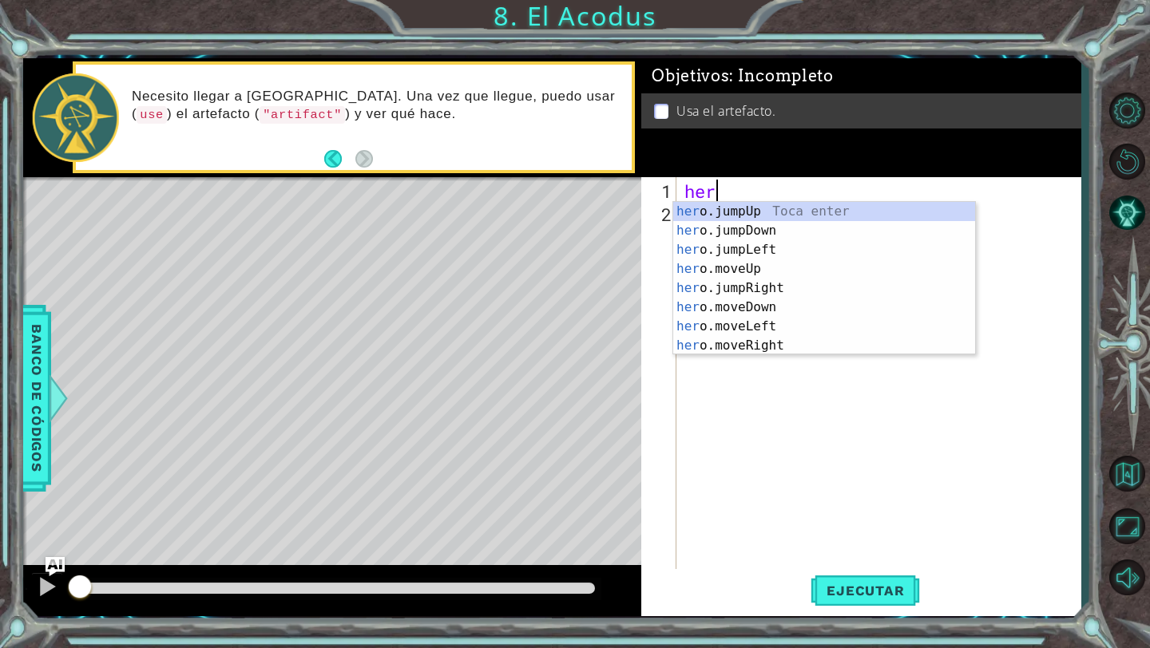
scroll to position [0, 1]
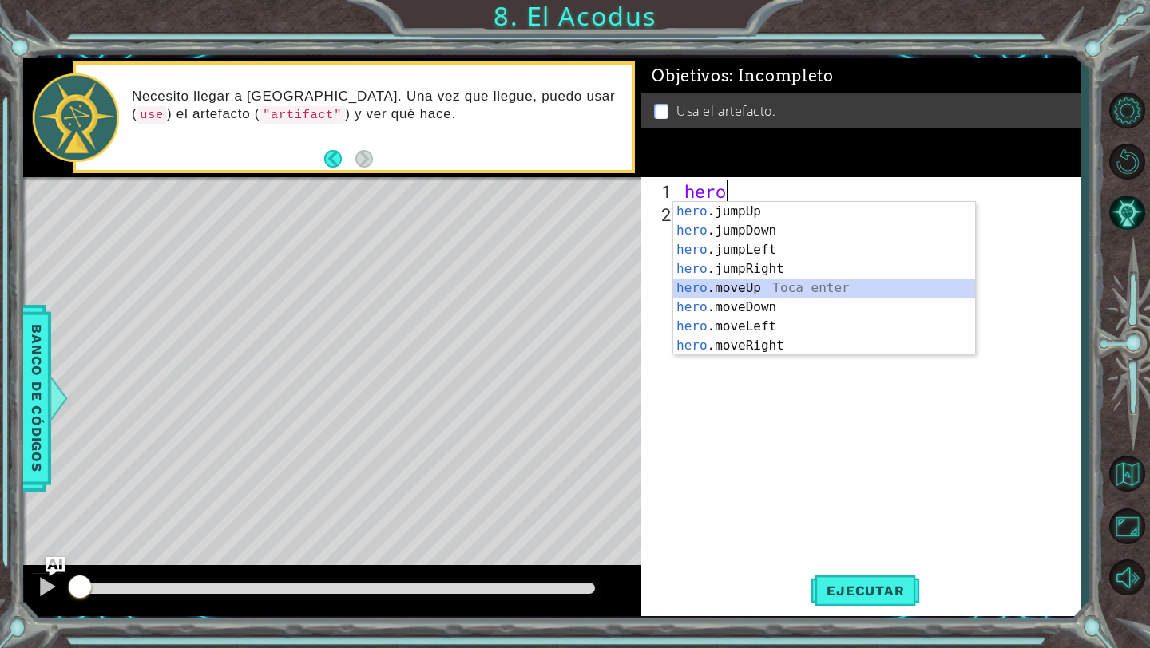
click at [743, 289] on div "hero .jumpUp Toca enter hero .jumpDown Toca enter hero .jumpLeft Toca enter her…" at bounding box center [824, 298] width 302 height 192
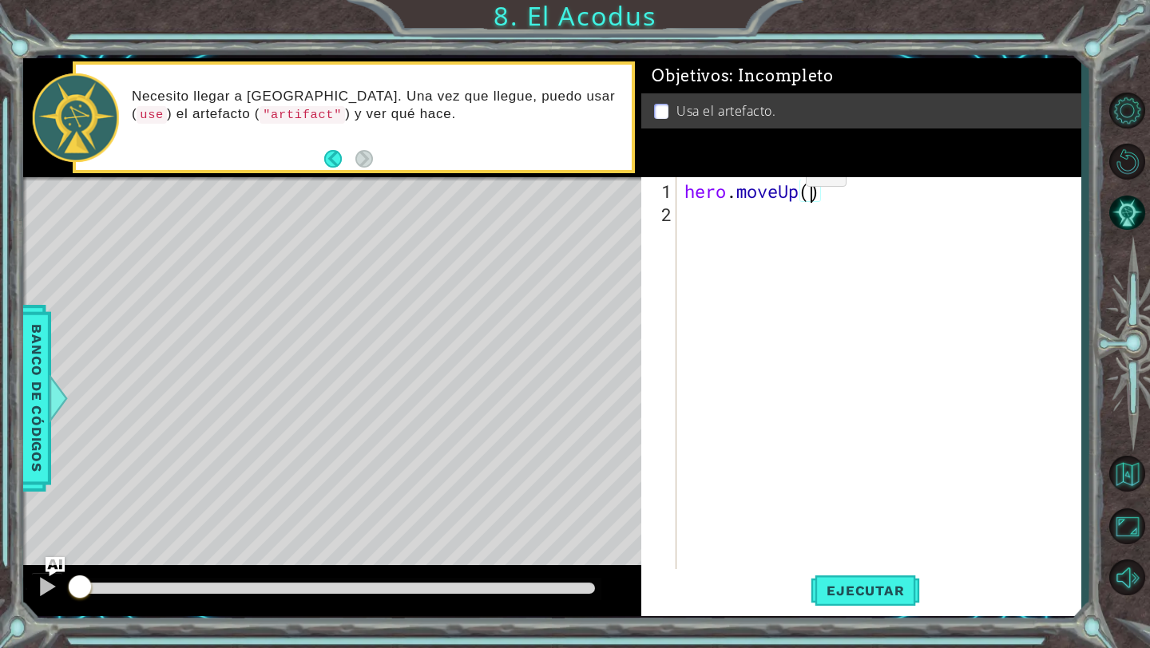
type textarea "hero.moveUp(2)"
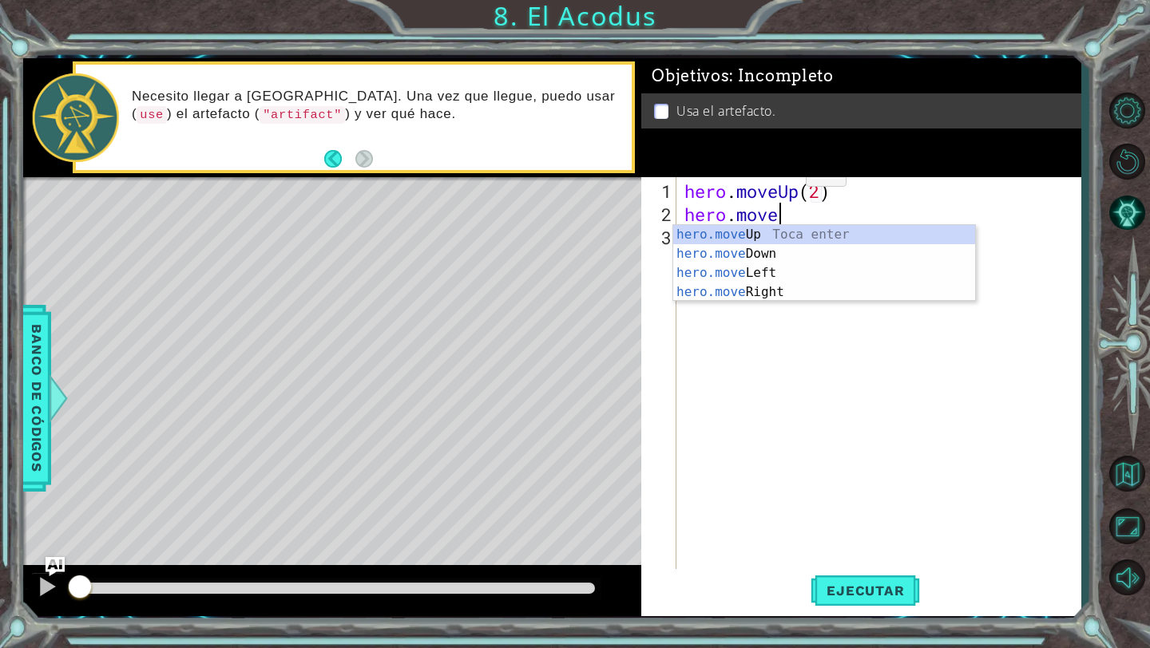
scroll to position [0, 4]
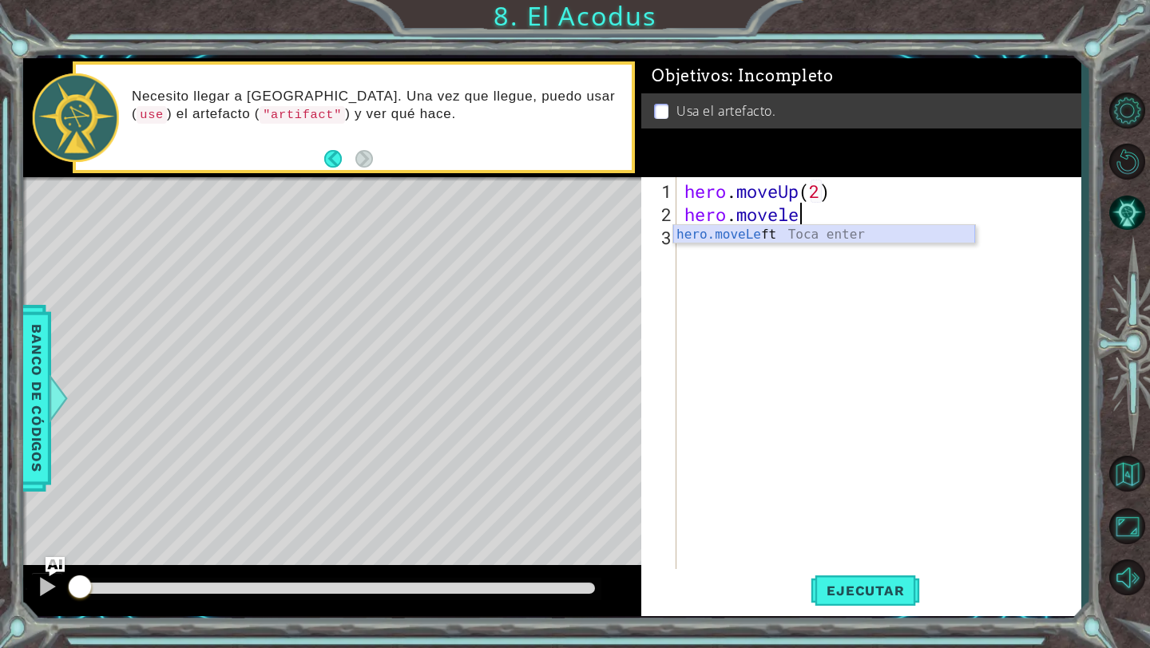
click at [764, 236] on div "hero.moveLe ft Toca enter" at bounding box center [824, 253] width 302 height 57
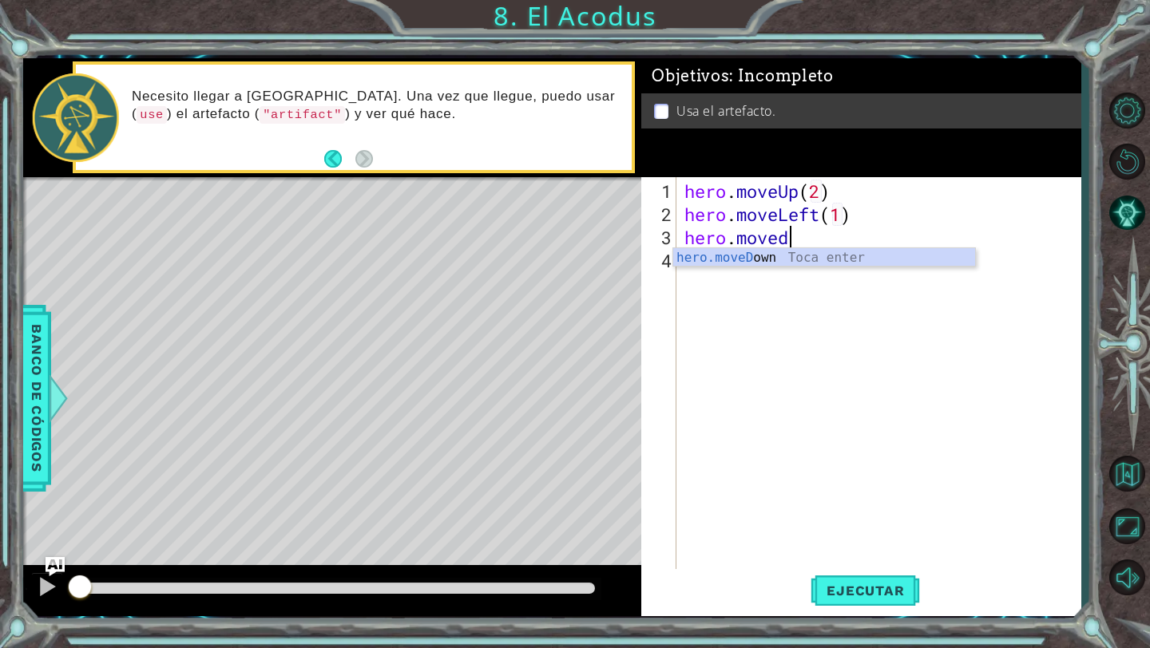
scroll to position [0, 6]
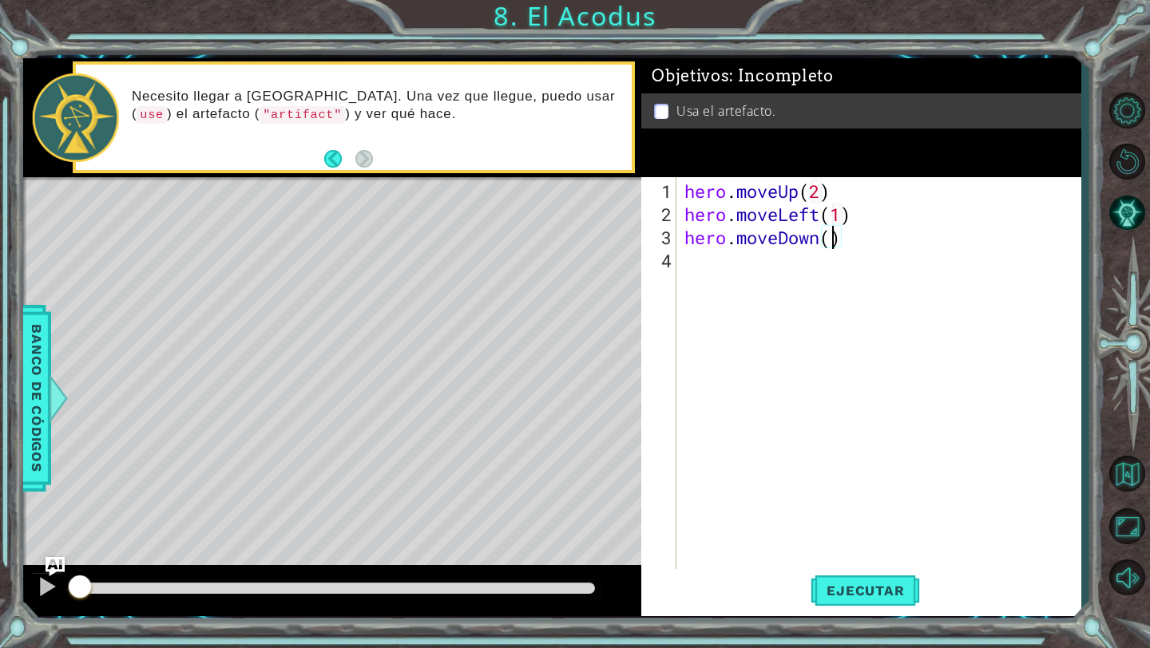
type textarea "hero.moveDown(2)"
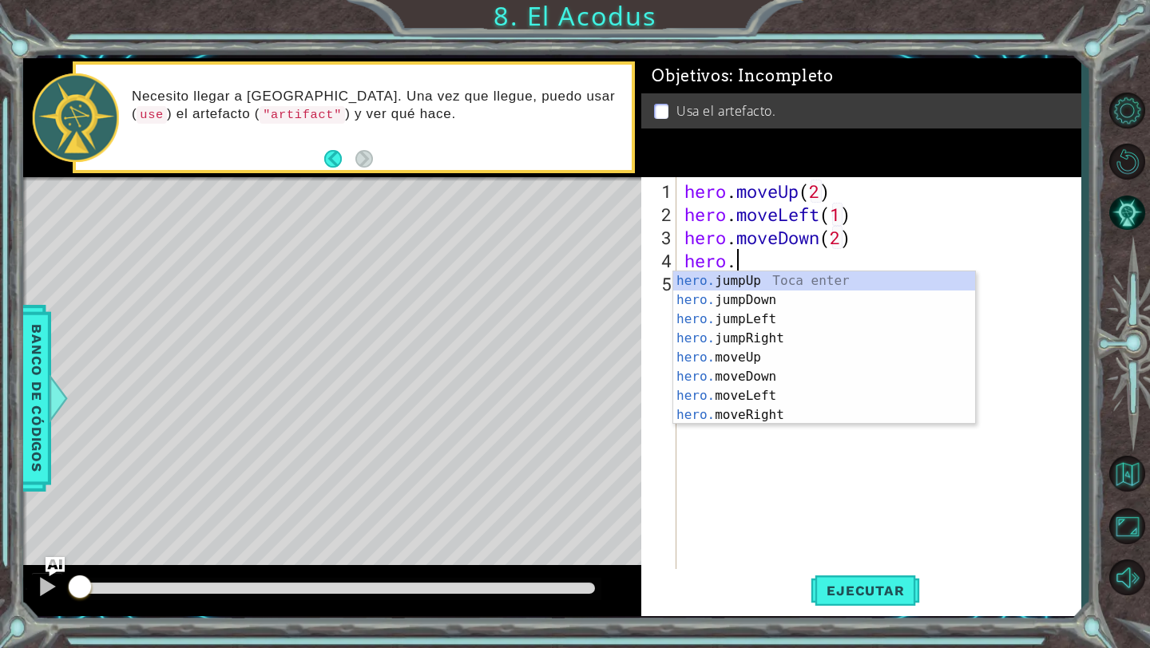
scroll to position [0, 1]
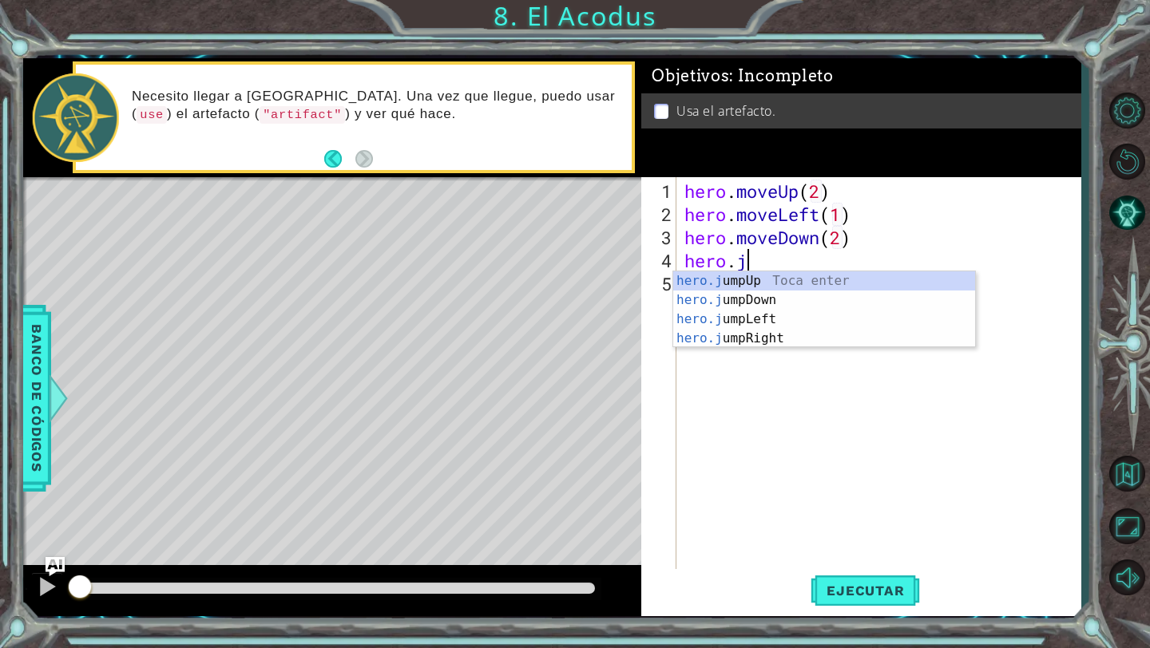
type textarea "hero.ju"
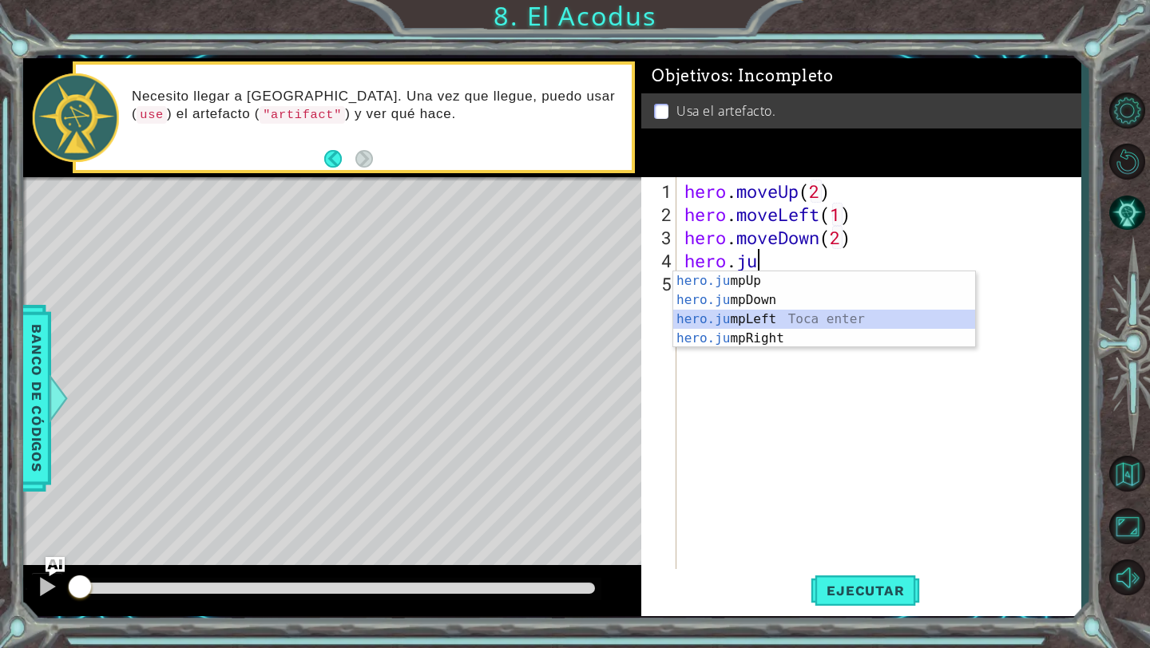
click at [765, 315] on div "hero.ju mpUp Toca enter hero.ju mpDown Toca enter hero.ju mpLeft Toca enter her…" at bounding box center [824, 329] width 302 height 115
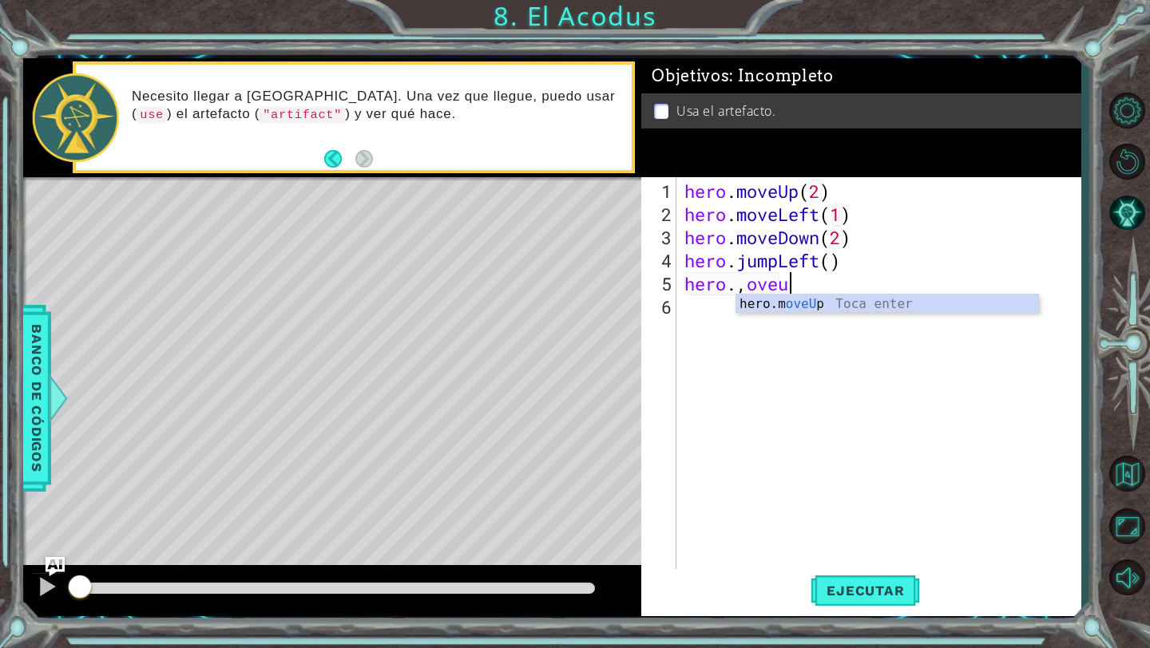
scroll to position [0, 4]
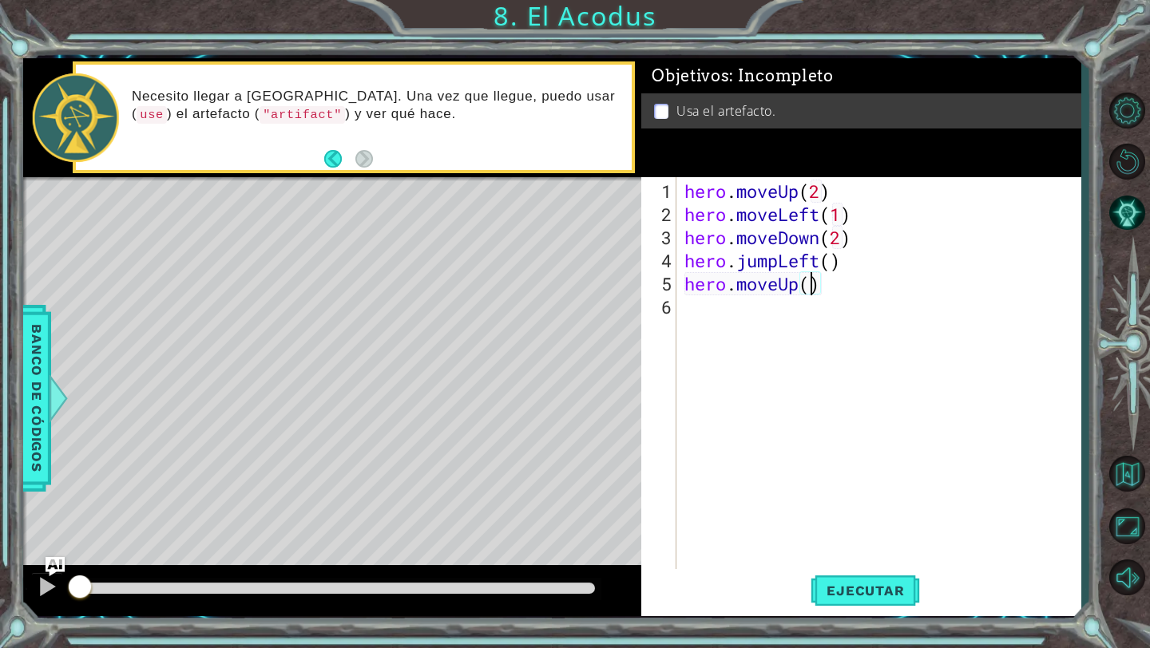
type textarea "hero.moveUp(2)"
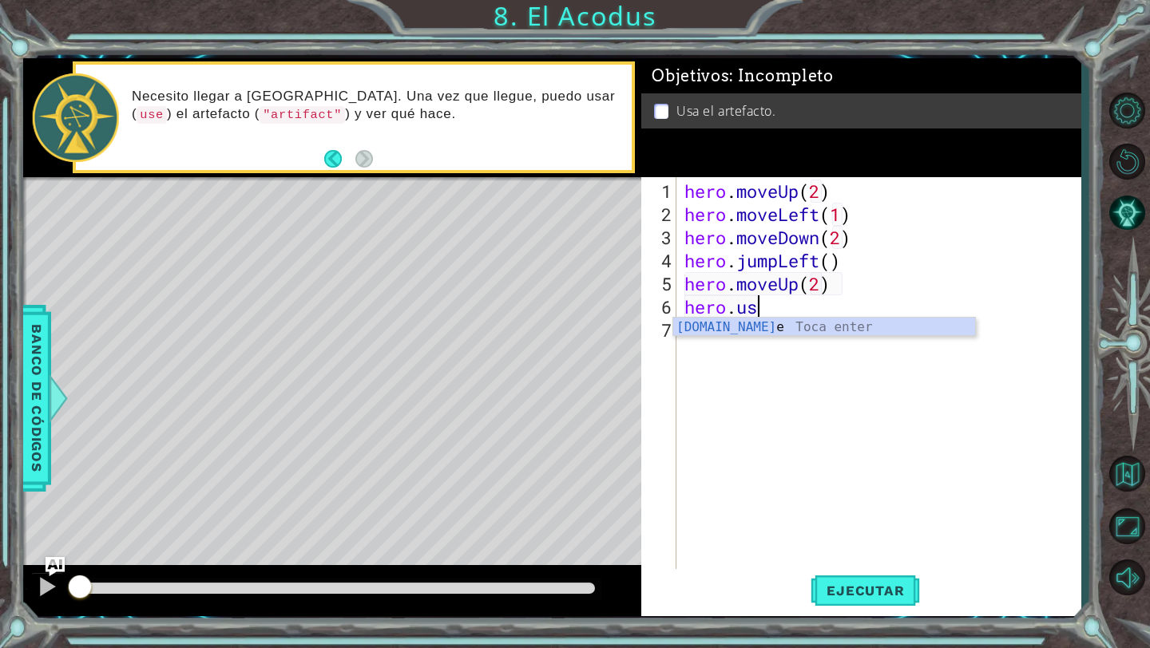
scroll to position [0, 3]
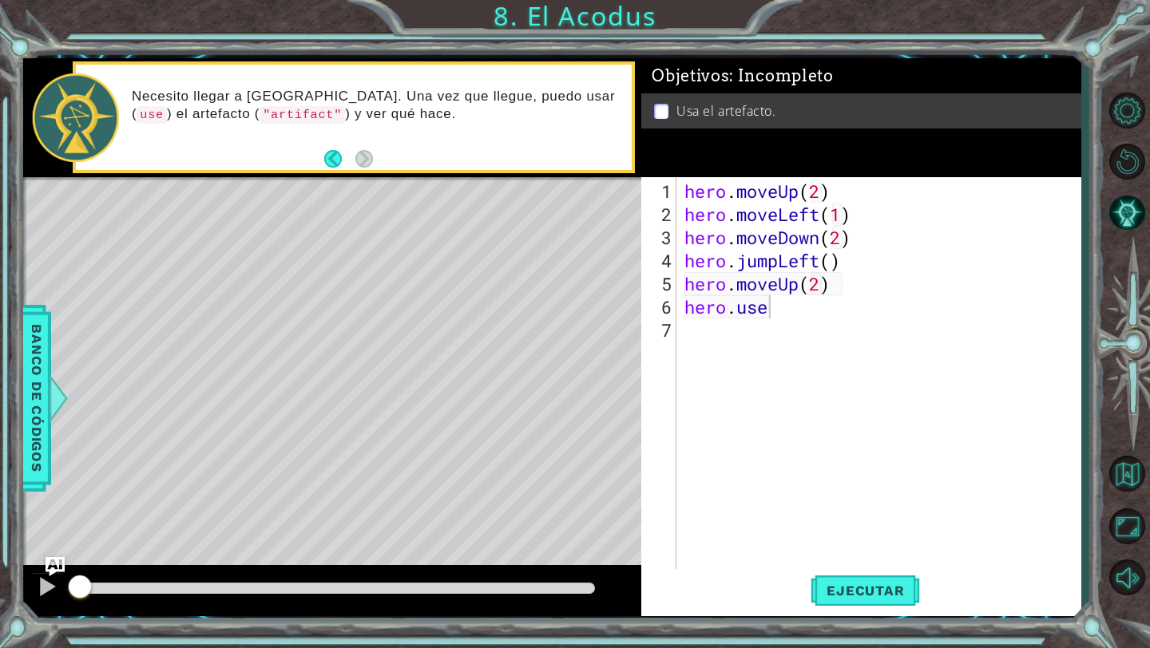
click at [753, 335] on body "1 ההההההההההההההההההההההההההההההההההההההההההההההההההההההההההההההההההההההההההההה…" at bounding box center [575, 324] width 1150 height 648
click at [760, 315] on div "hero . moveUp ( 2 ) hero . moveLeft ( 1 ) hero . moveDown ( 2 ) hero . jumpLeft…" at bounding box center [882, 400] width 403 height 440
click at [771, 315] on div "hero . moveUp ( 2 ) hero . moveLeft ( 1 ) hero . moveDown ( 2 ) hero . jumpLeft…" at bounding box center [882, 400] width 403 height 440
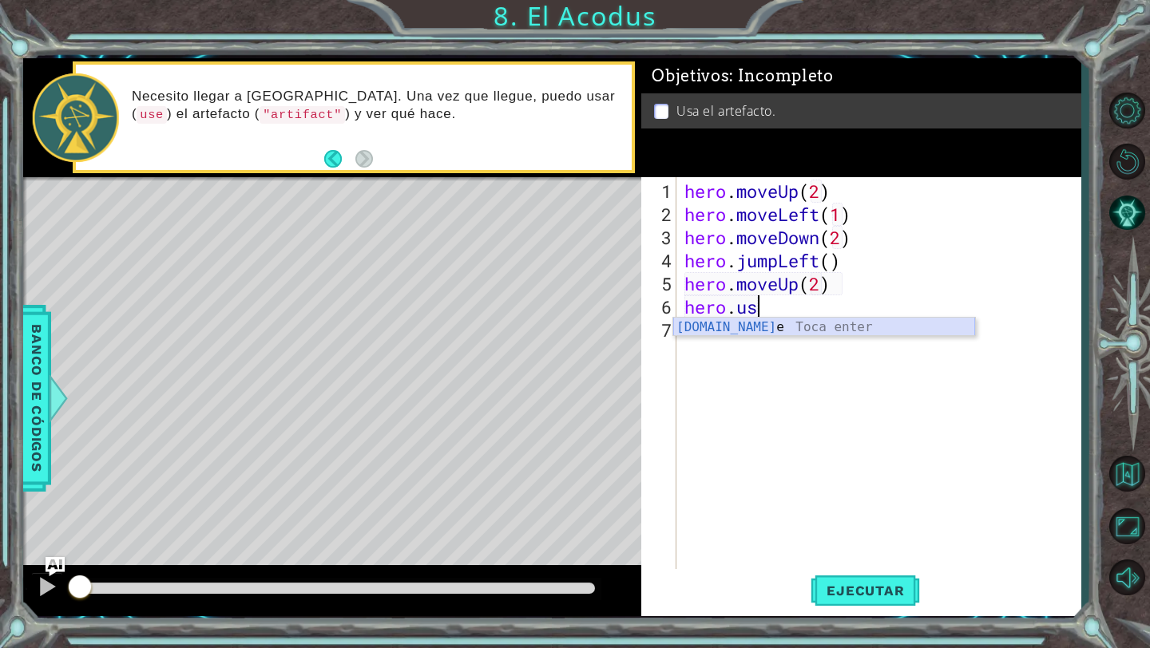
click at [780, 328] on div "[DOMAIN_NAME] e Toca enter" at bounding box center [824, 346] width 302 height 57
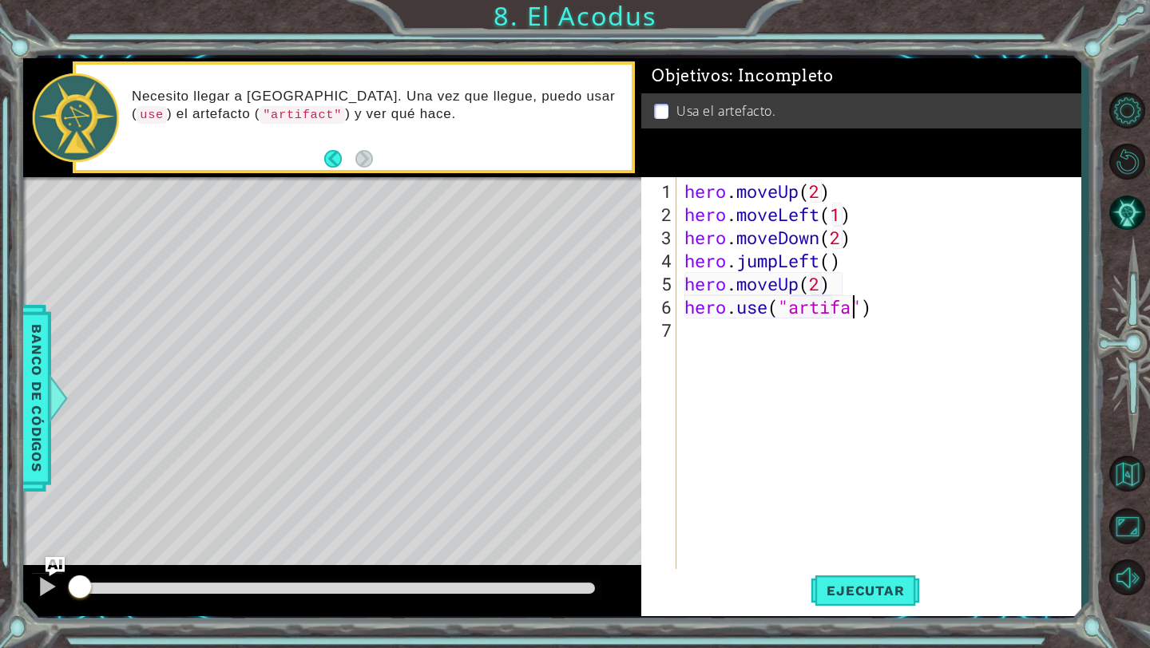
type textarea "hero.use("artifact")"
click at [858, 590] on span "Ejecutar" at bounding box center [865, 591] width 109 height 16
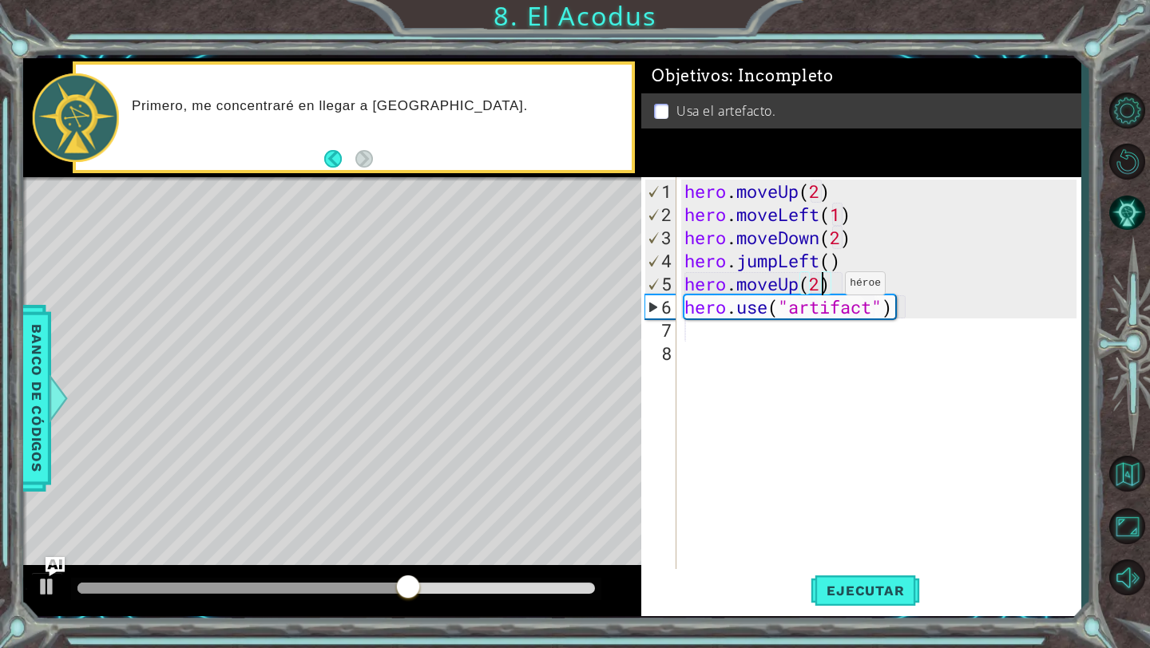
click at [820, 290] on div "hero . moveUp ( 2 ) hero . moveLeft ( 1 ) hero . moveDown ( 2 ) hero . jumpLeft…" at bounding box center [882, 400] width 403 height 440
type textarea "hero.moveUp(2)"
click at [839, 286] on div "hero . moveUp ( 2 ) hero . moveLeft ( 1 ) hero . moveDown ( 2 ) hero . jumpLeft…" at bounding box center [882, 400] width 403 height 440
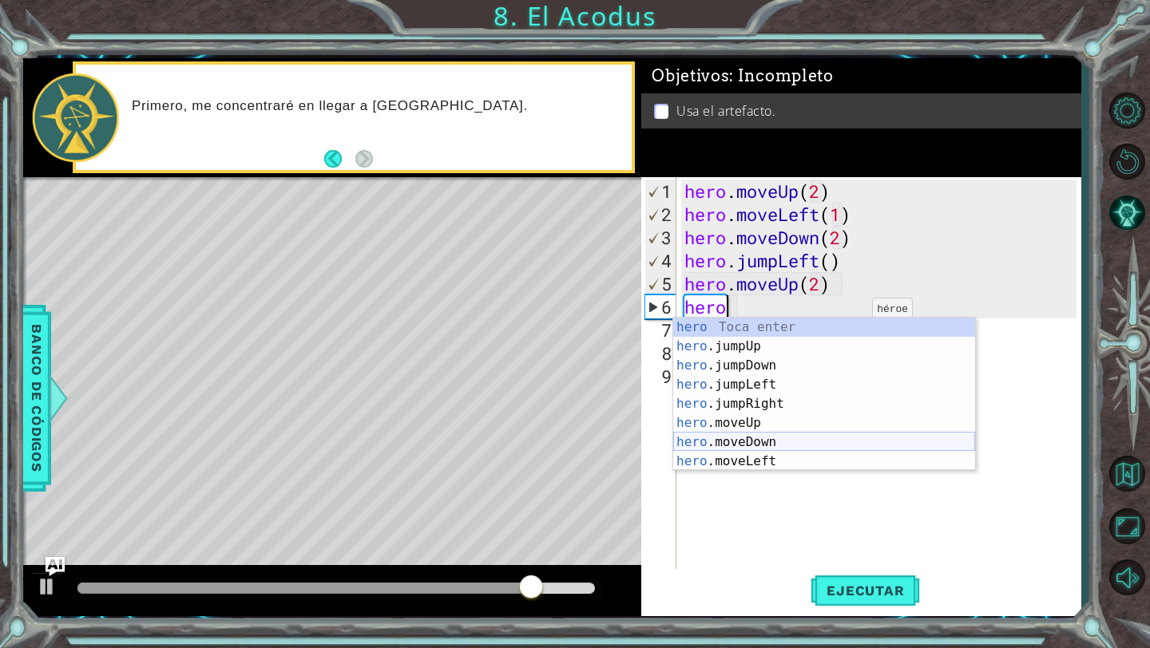
scroll to position [38, 0]
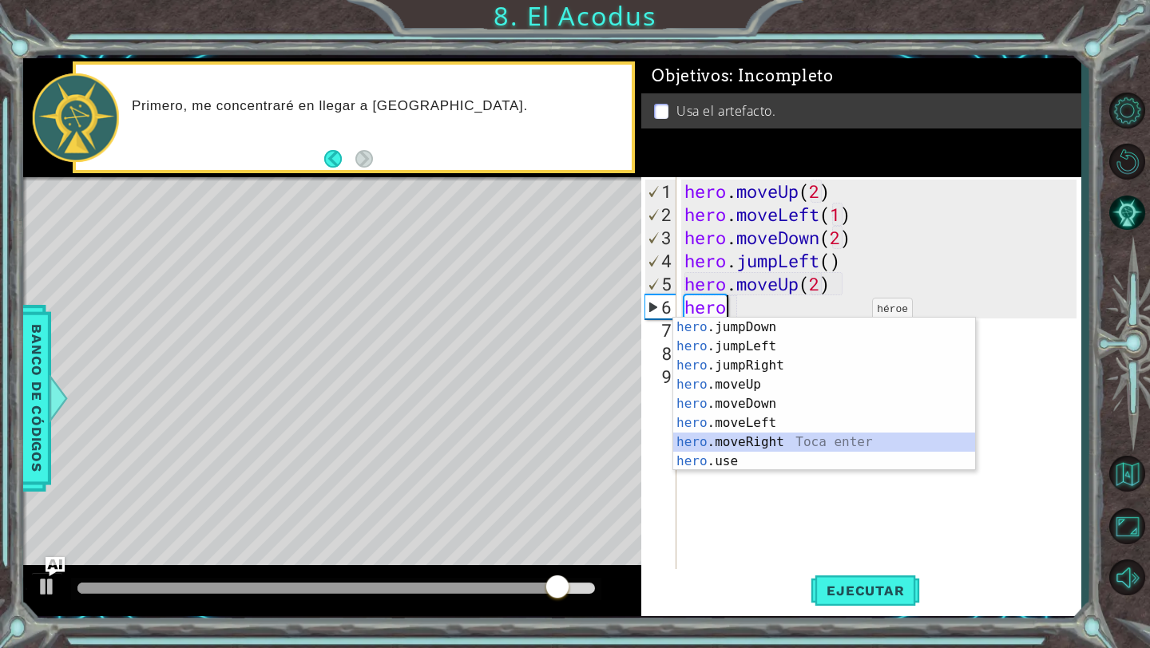
click at [825, 441] on div "hero .jumpDown Toca enter hero .jumpLeft Toca enter hero .jumpRight Toca enter …" at bounding box center [824, 414] width 302 height 192
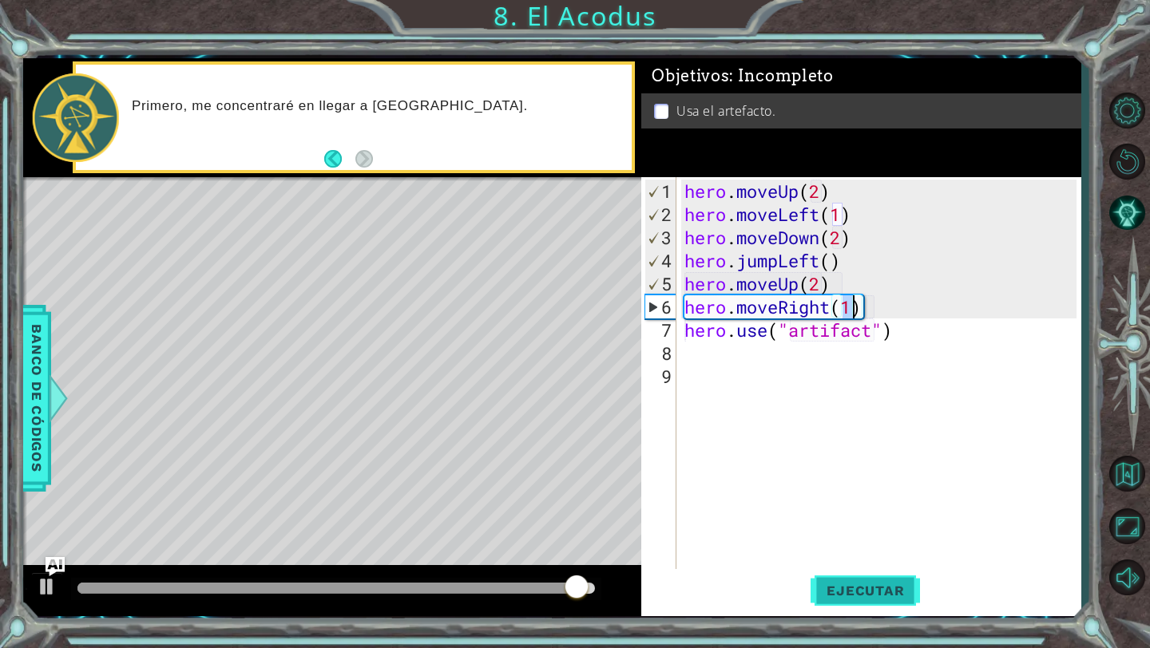
type textarea "hero.moveRight(1)"
click at [829, 592] on span "Ejecutar" at bounding box center [865, 591] width 109 height 16
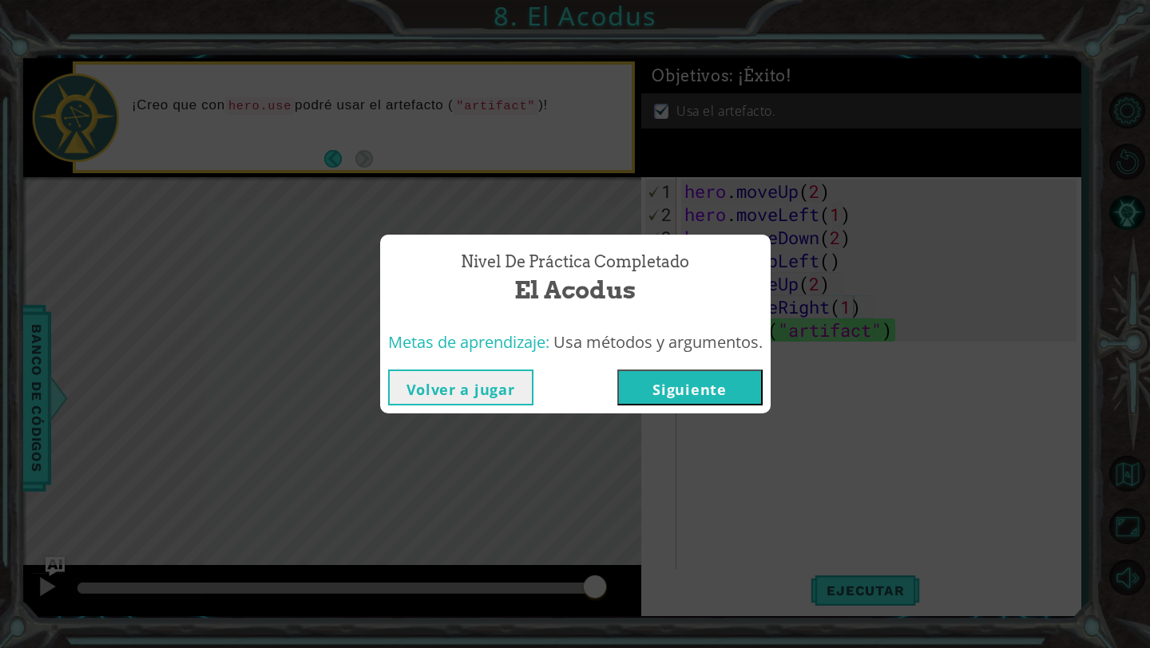
click at [732, 377] on button "Siguiente" at bounding box center [689, 388] width 145 height 36
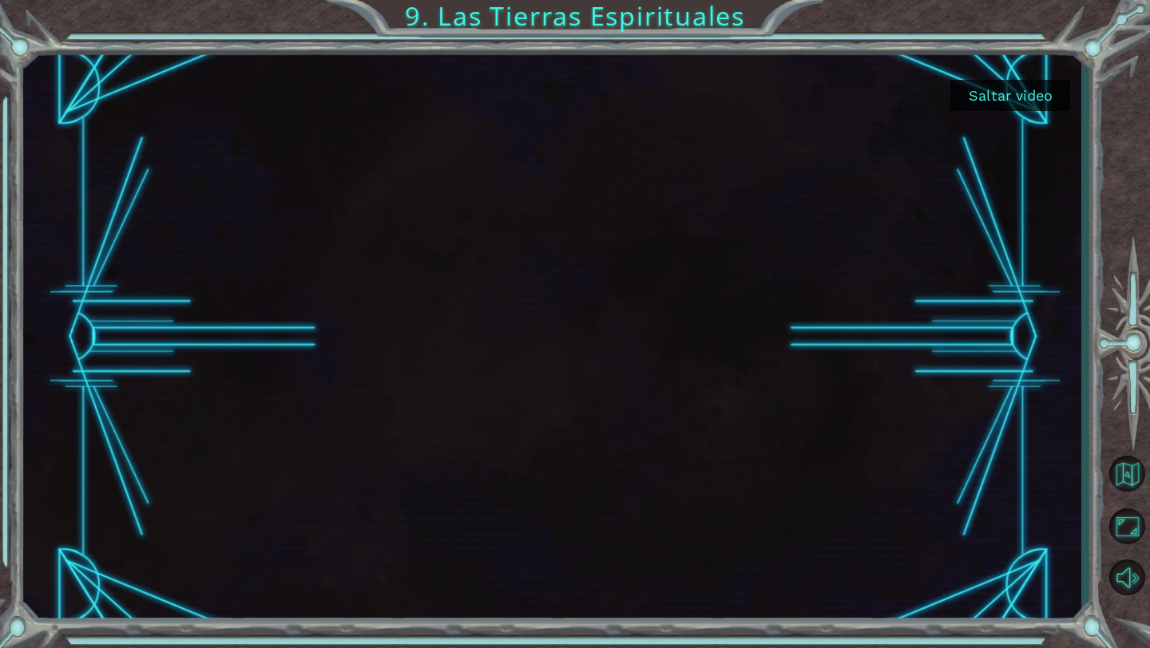
click at [1033, 102] on button "Saltar video" at bounding box center [1010, 95] width 120 height 31
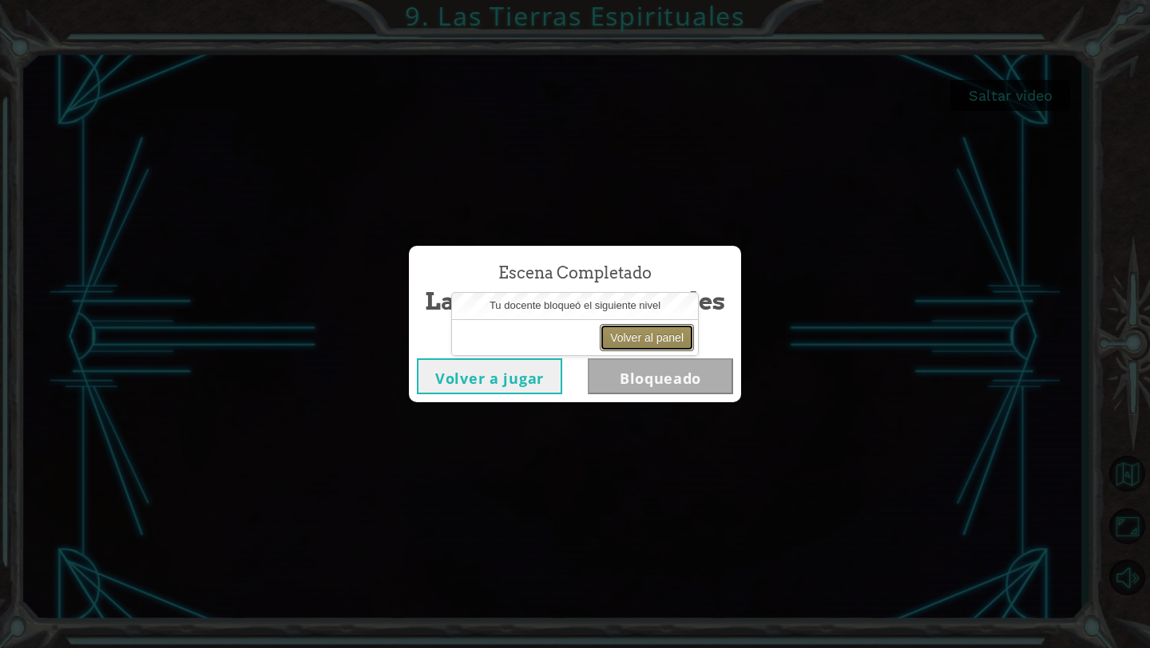
click at [651, 346] on button "Volver al panel" at bounding box center [647, 337] width 94 height 27
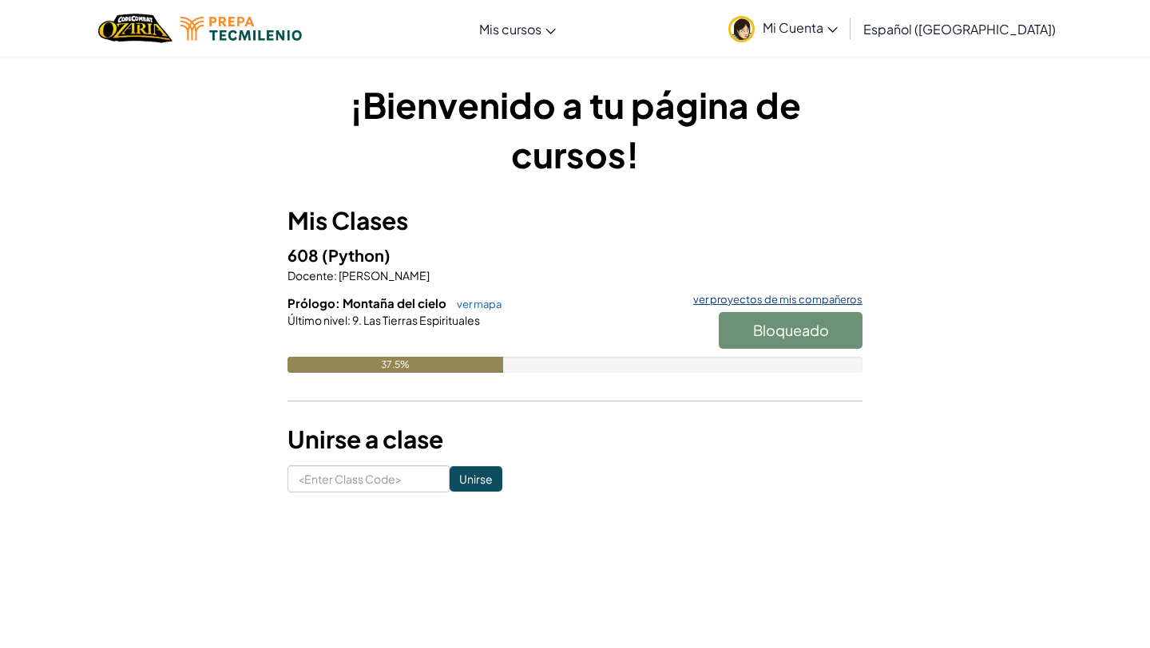
click at [771, 303] on link "ver proyectos de mis compañeros" at bounding box center [773, 300] width 177 height 10
click at [468, 312] on div "Último nivel : 9. Las Tierras Espirituales" at bounding box center [574, 320] width 575 height 16
click at [474, 303] on link "ver mapa" at bounding box center [475, 304] width 53 height 13
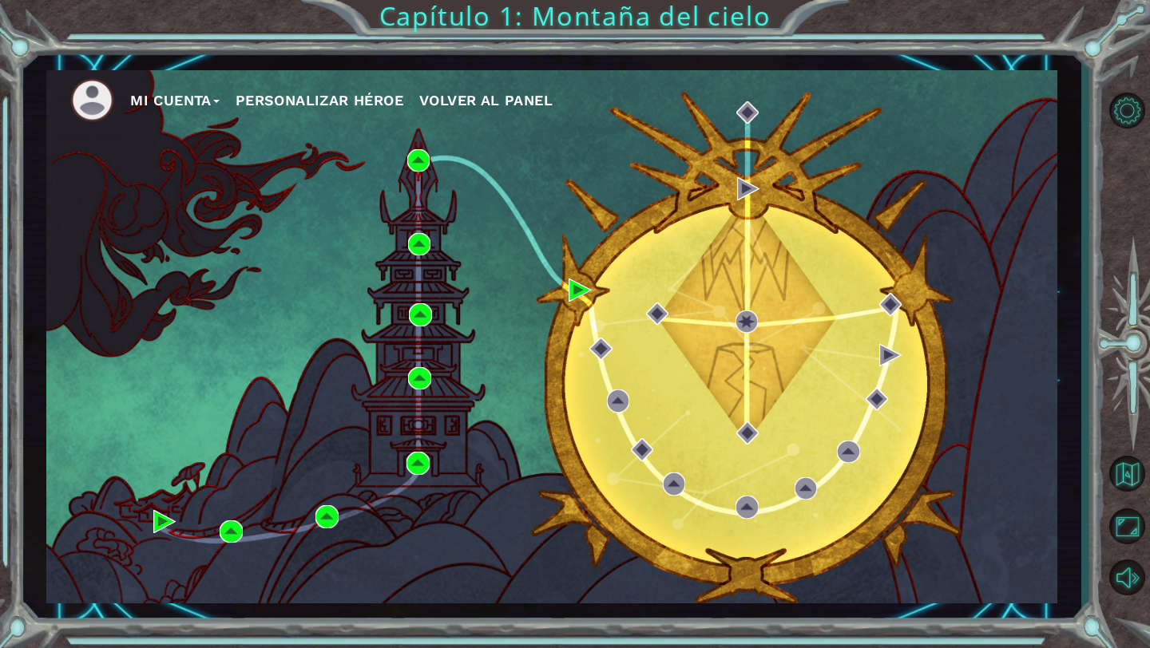
click at [217, 96] on button "Mi Cuenta" at bounding box center [174, 101] width 89 height 24
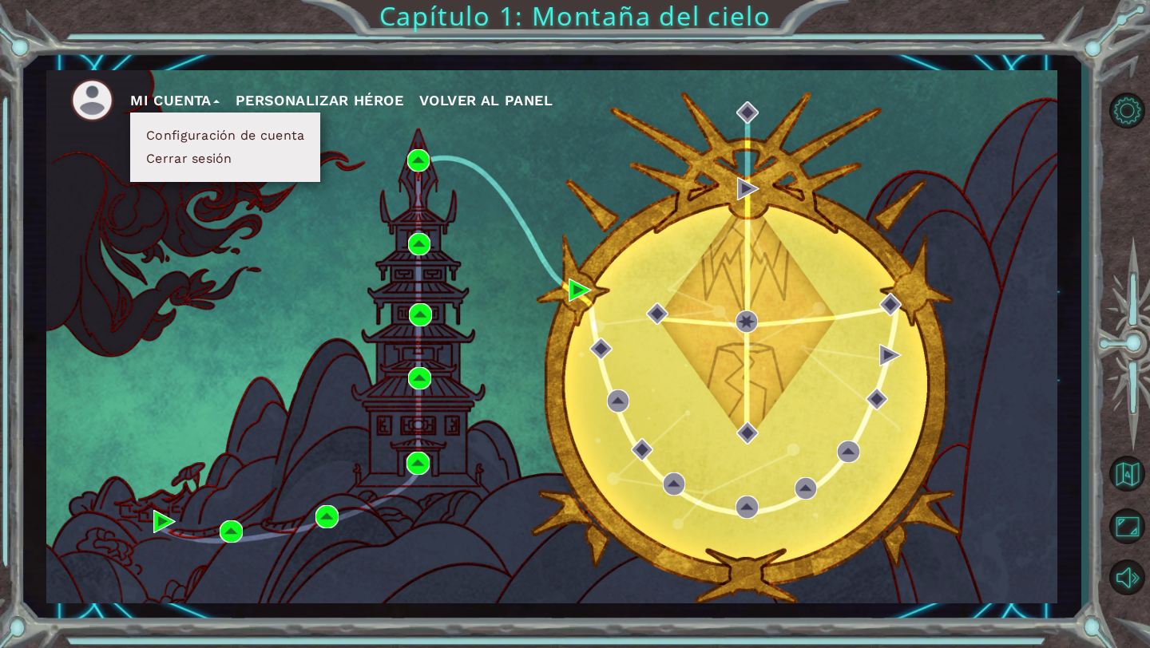
click at [99, 104] on img at bounding box center [92, 100] width 44 height 44
click at [478, 105] on span "Volver al panel" at bounding box center [485, 100] width 133 height 17
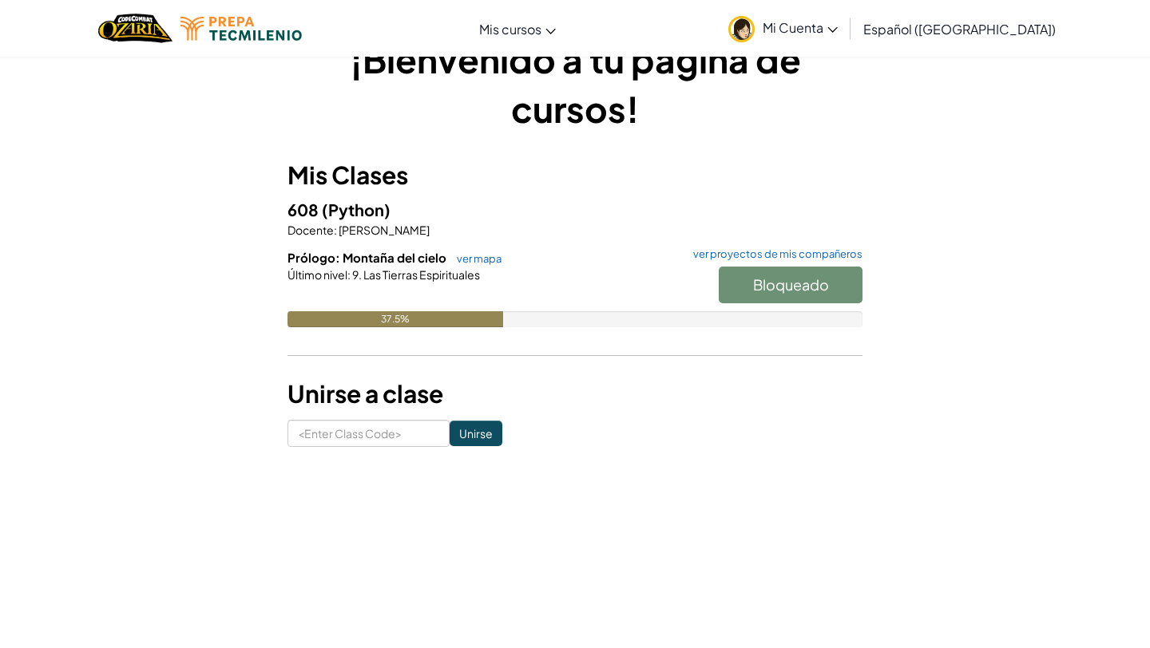
scroll to position [69, 0]
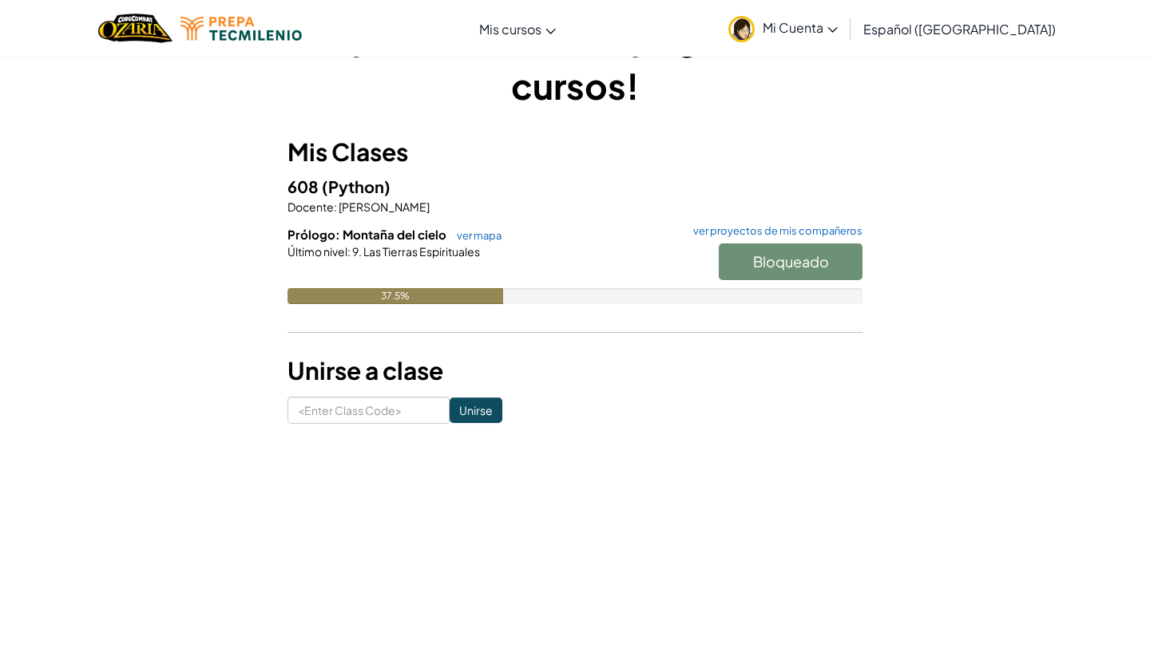
click at [357, 220] on div "608 (Python) Docente : [PERSON_NAME]: Montaña del cielo ver mapa ver proyectos …" at bounding box center [574, 251] width 575 height 154
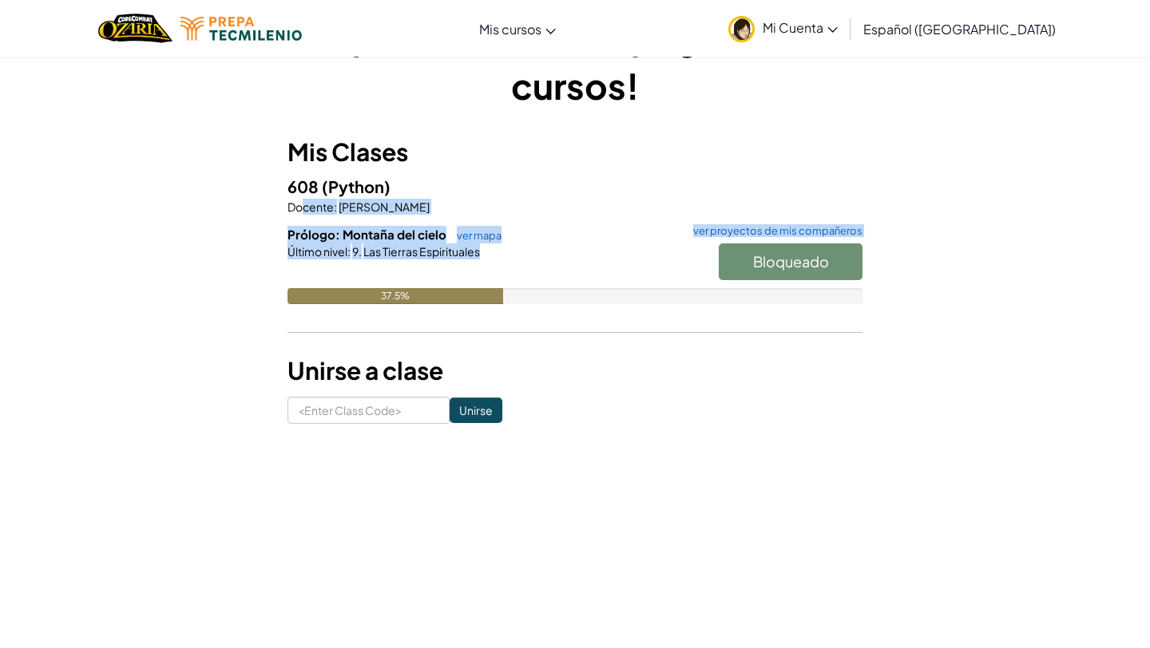
drag, startPoint x: 303, startPoint y: 209, endPoint x: 597, endPoint y: 270, distance: 300.1
click at [597, 270] on div "608 (Python) Docente : [PERSON_NAME]: Montaña del cielo ver mapa ver proyectos …" at bounding box center [574, 251] width 575 height 154
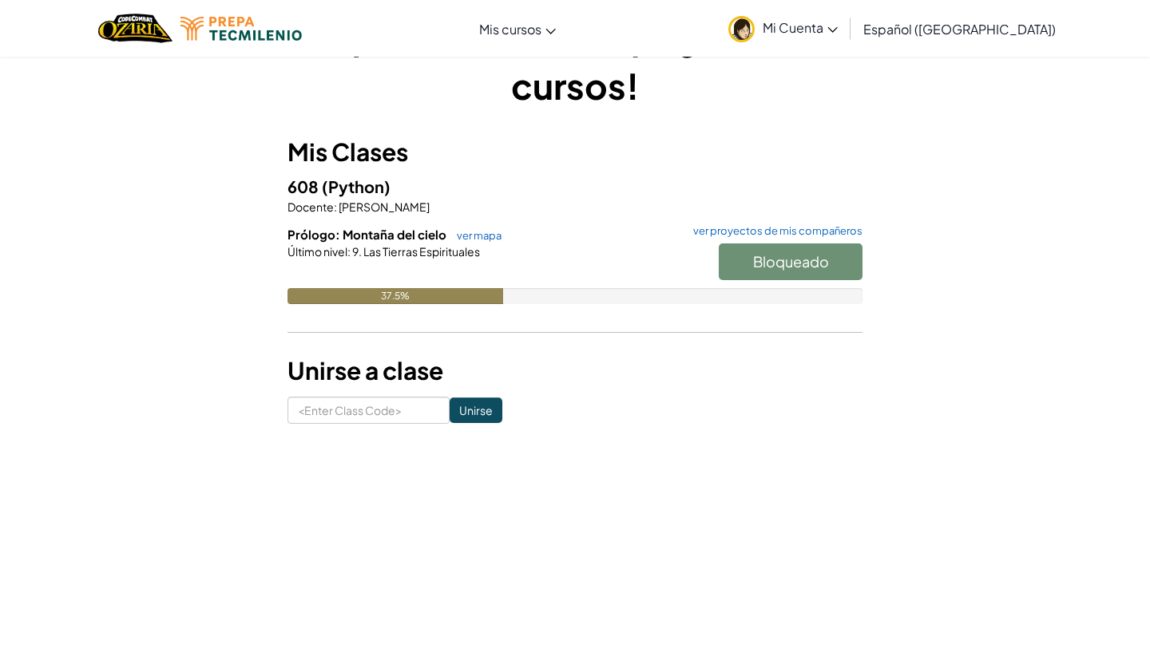
click at [632, 355] on h3 "Unirse a clase" at bounding box center [574, 371] width 575 height 36
click at [767, 272] on div "Bloqueado" at bounding box center [783, 266] width 160 height 45
